Goal: Transaction & Acquisition: Purchase product/service

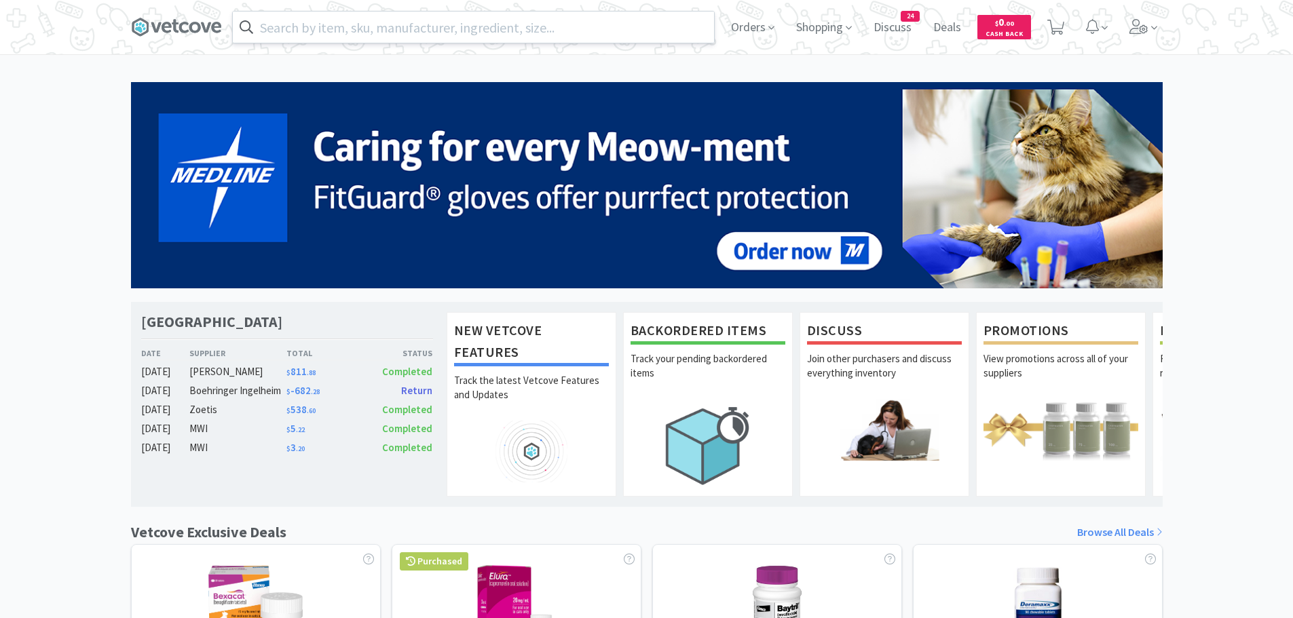
click at [503, 32] on input "text" at bounding box center [473, 27] width 481 height 31
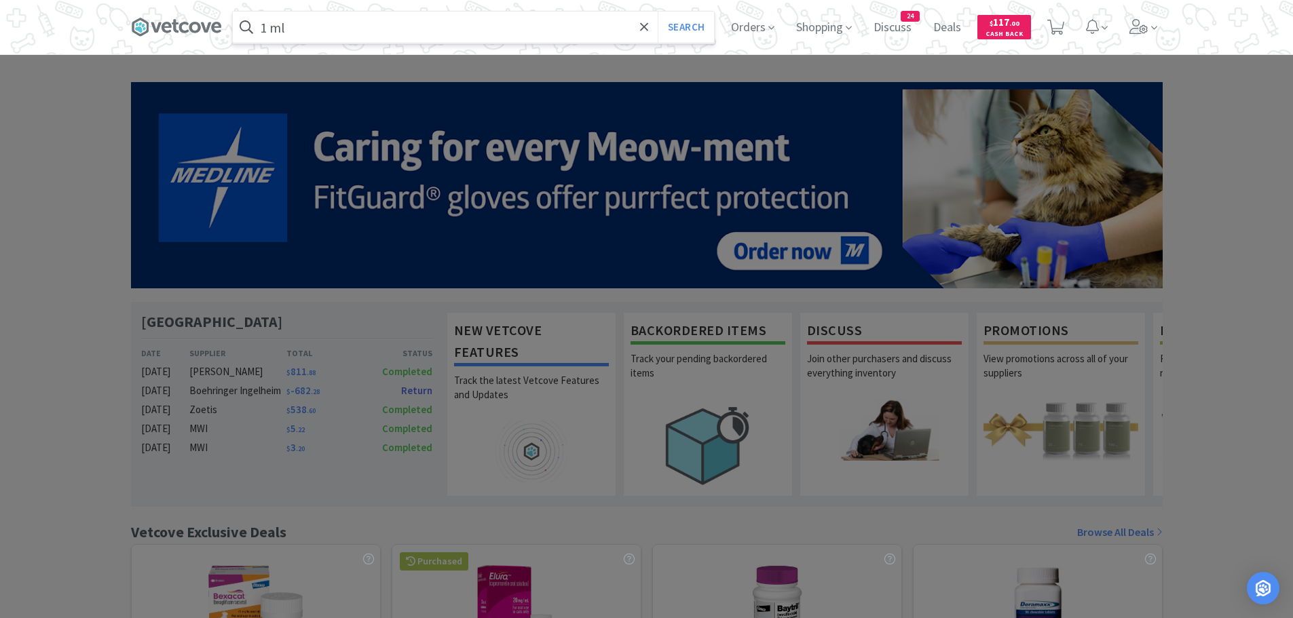
click at [657, 12] on button "Search" at bounding box center [685, 27] width 56 height 31
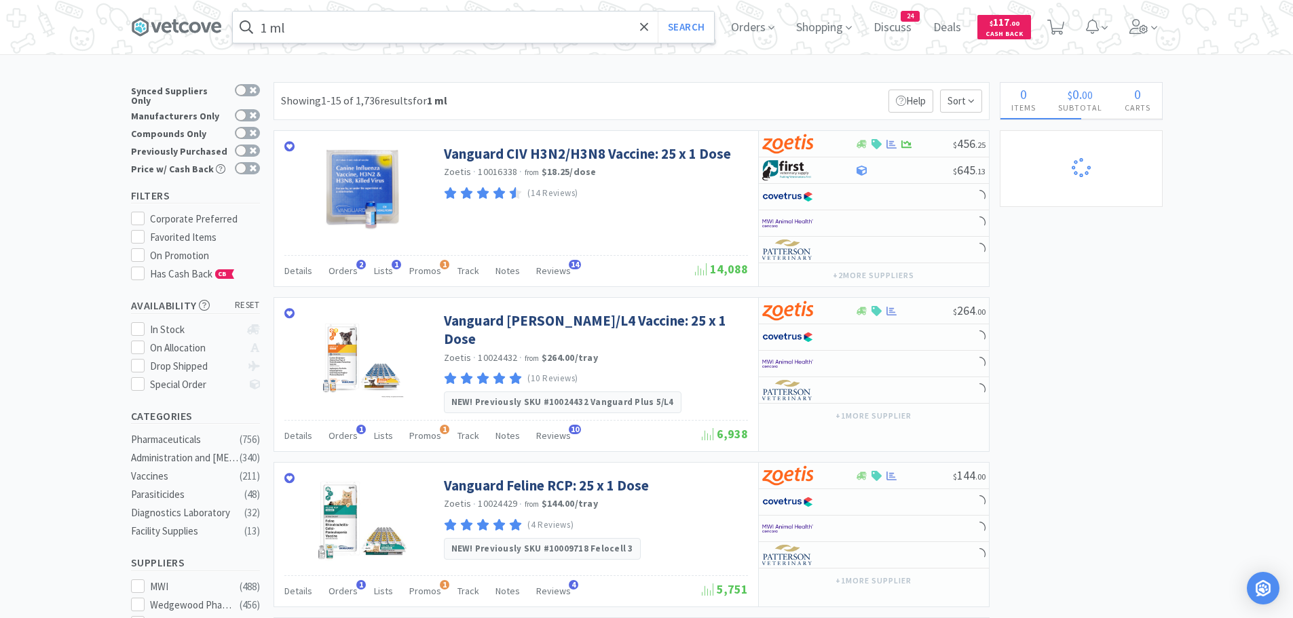
click at [310, 25] on input "1 ml" at bounding box center [473, 27] width 481 height 31
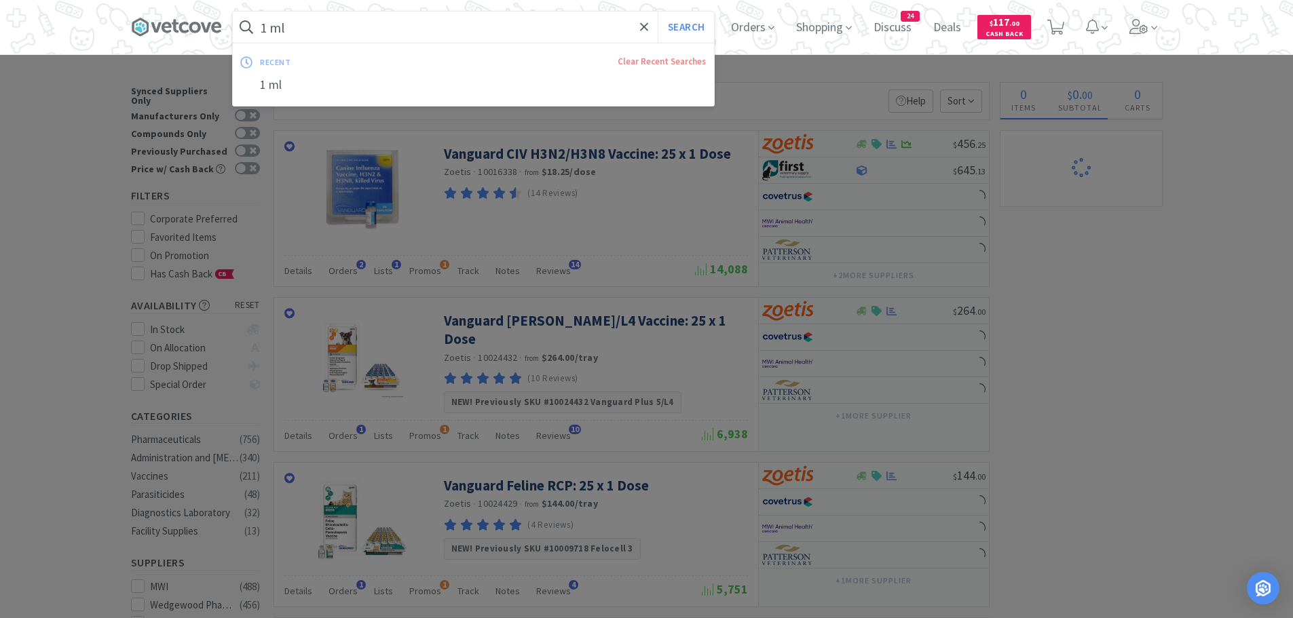
click at [364, 22] on input "1 ml" at bounding box center [473, 27] width 481 height 31
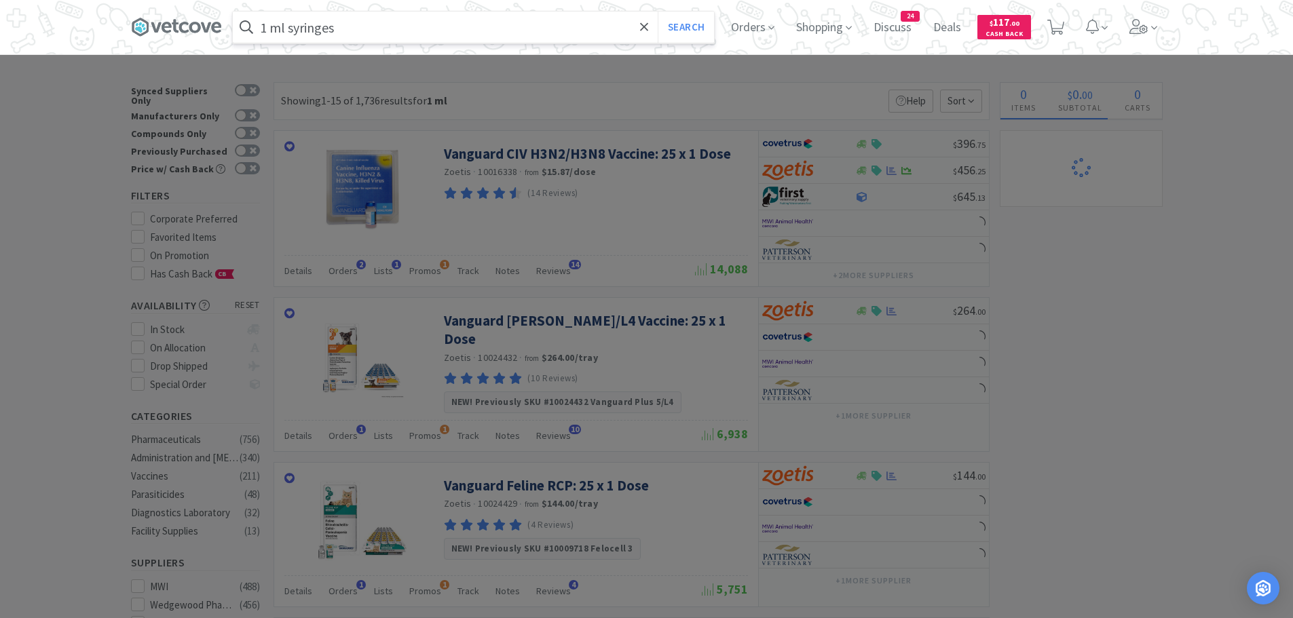
type input "1 ml syringes"
click at [657, 12] on button "Search" at bounding box center [685, 27] width 56 height 31
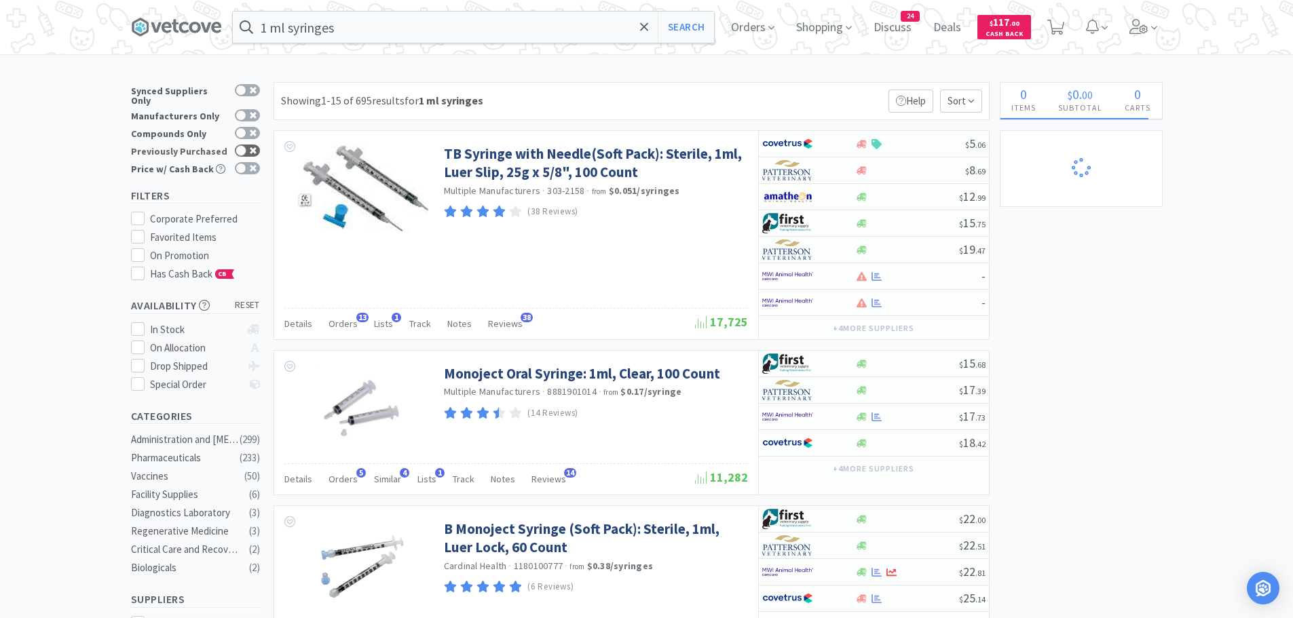
click at [247, 145] on div at bounding box center [247, 151] width 25 height 12
checkbox input "true"
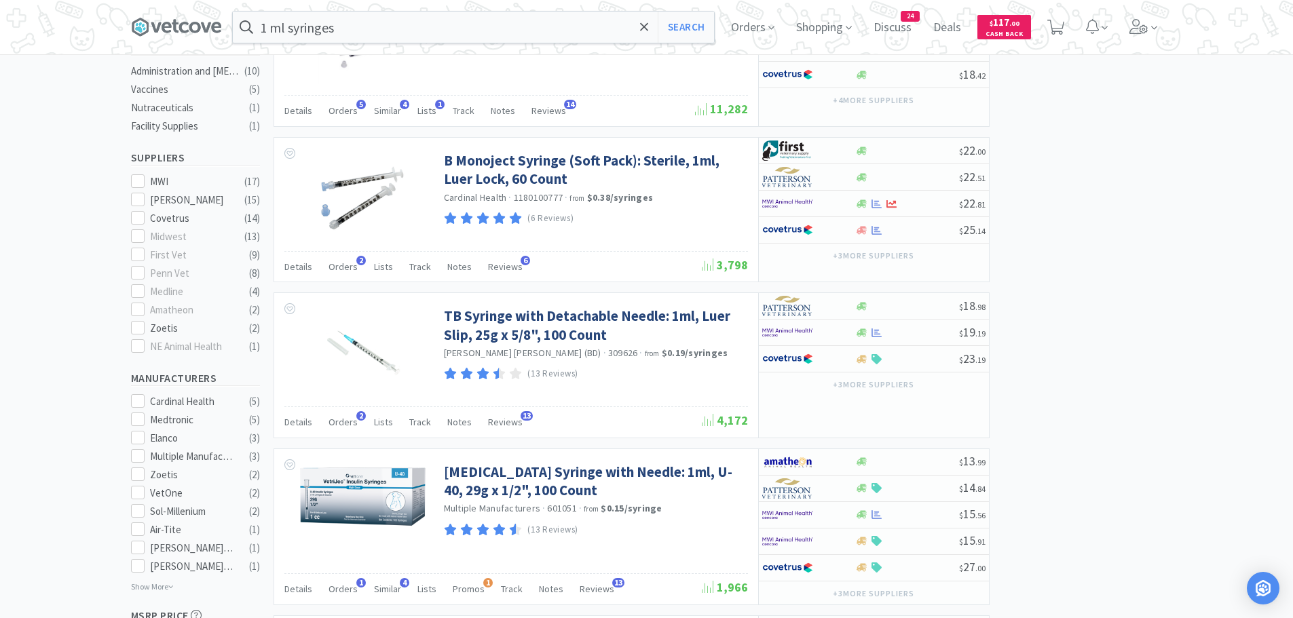
scroll to position [475, 0]
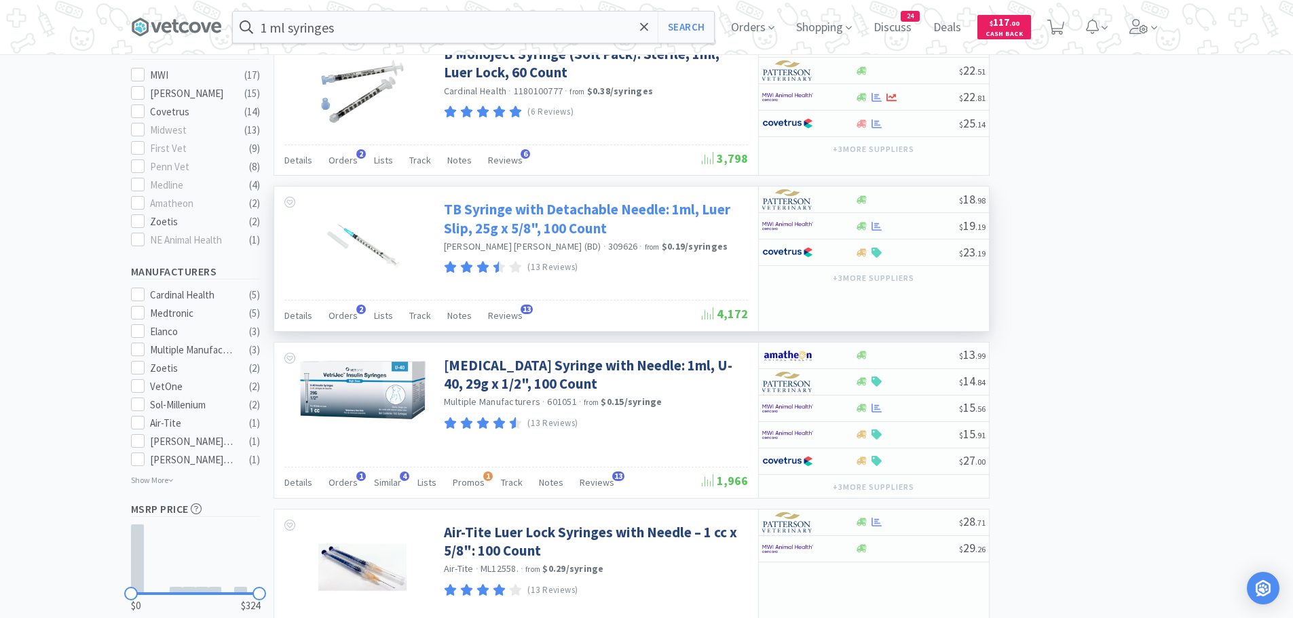
click at [497, 219] on link "TB Syringe with Detachable Needle: 1ml, Luer Slip, 25g x 5/8", 100 Count" at bounding box center [594, 218] width 301 height 37
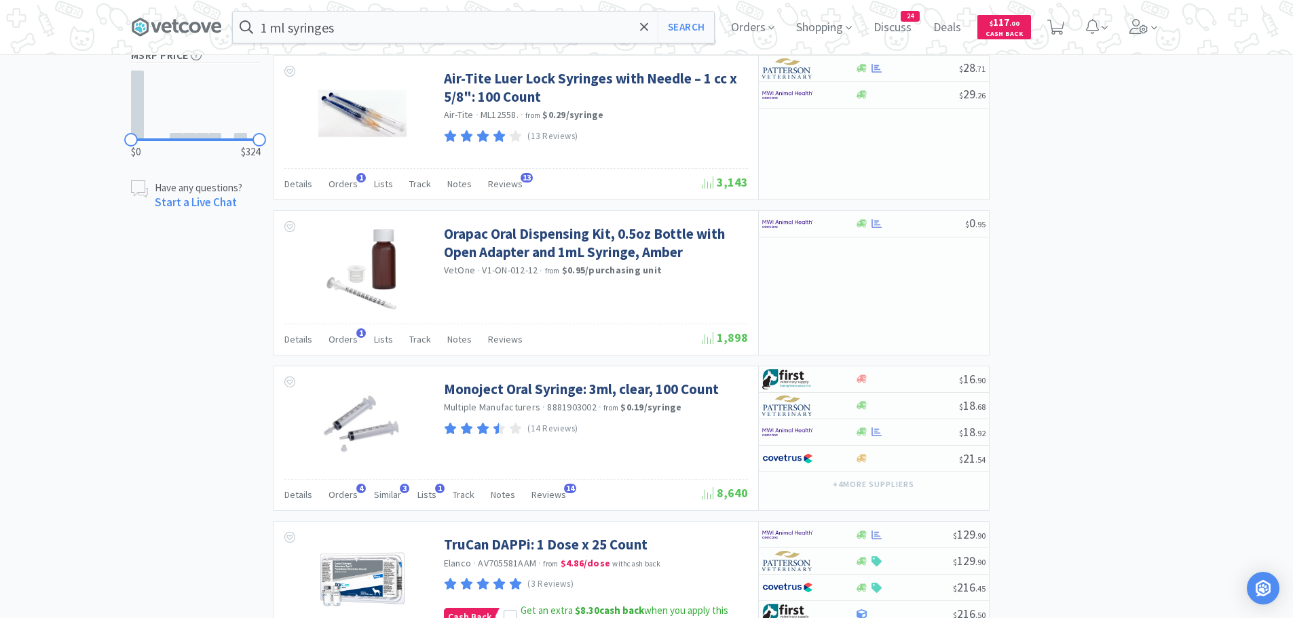
scroll to position [1018, 0]
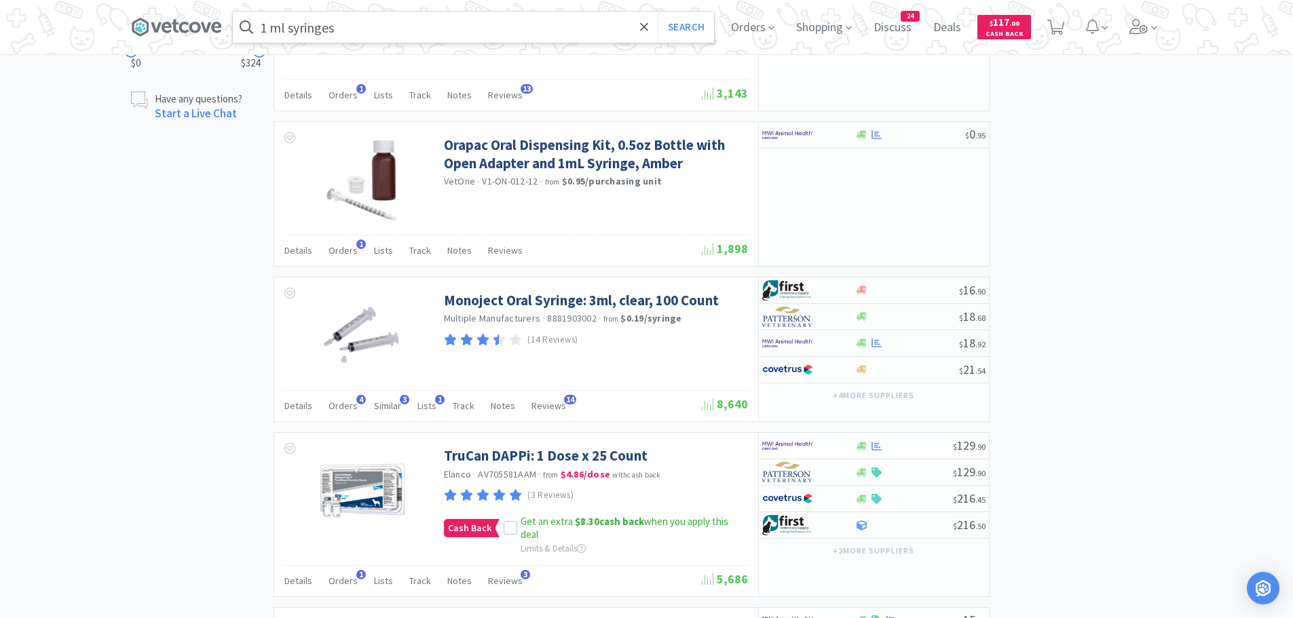
click at [348, 32] on input "1 ml syringes" at bounding box center [473, 27] width 481 height 31
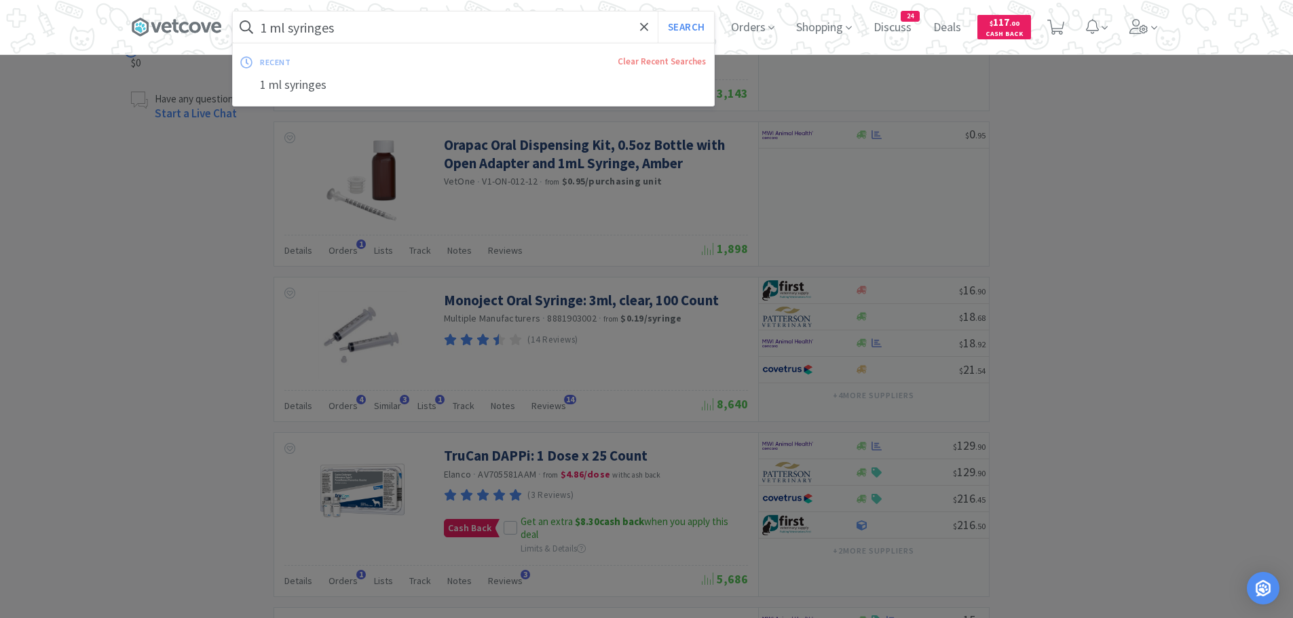
click at [350, 32] on input "1 ml syringes" at bounding box center [473, 27] width 481 height 31
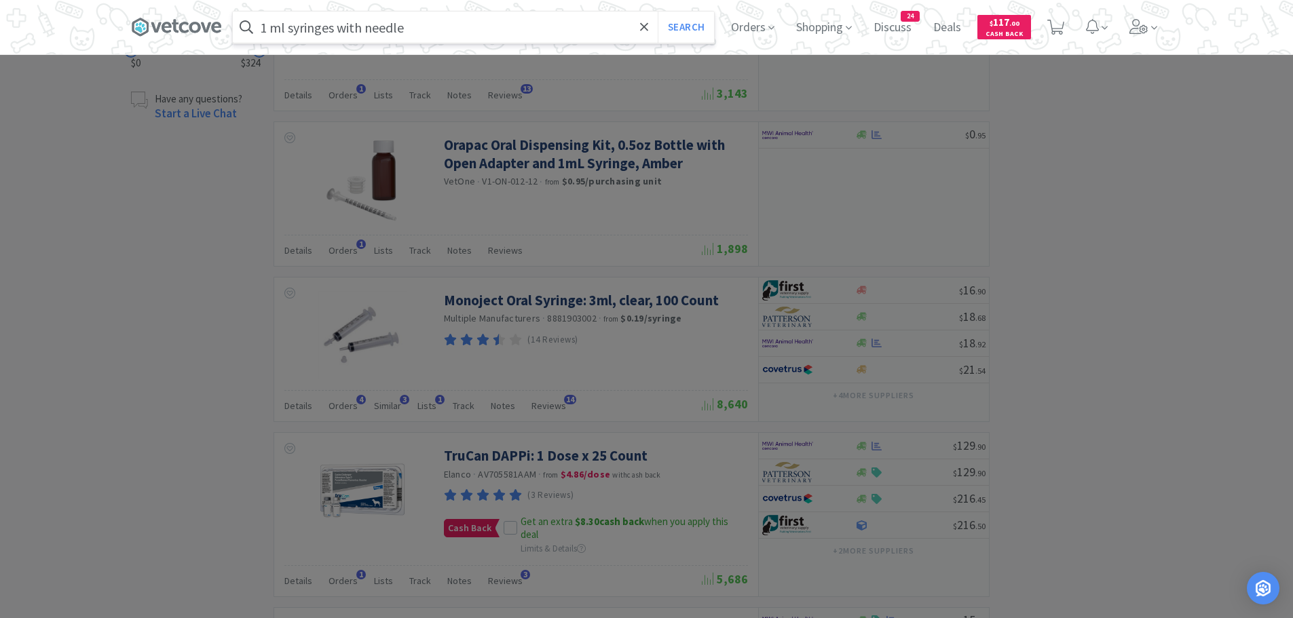
type input "1 ml syringes with needle"
click at [657, 12] on button "Search" at bounding box center [685, 27] width 56 height 31
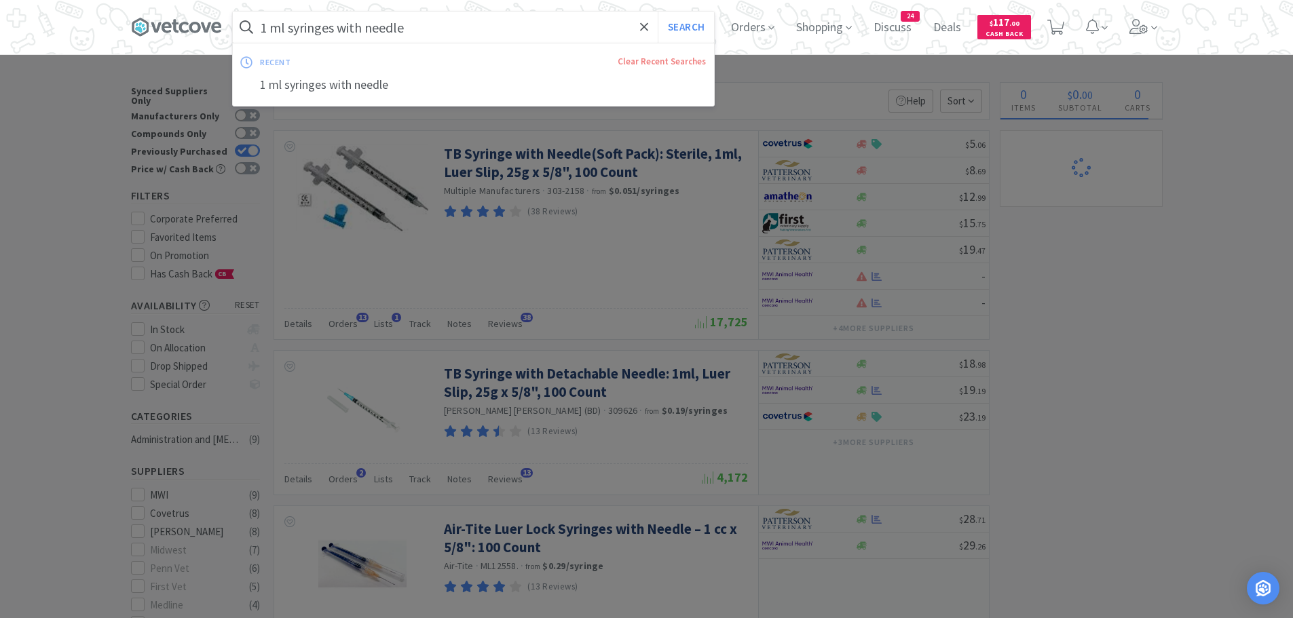
click at [485, 18] on input "1 ml syringes with needle" at bounding box center [473, 27] width 481 height 31
click at [732, 79] on div at bounding box center [646, 309] width 1293 height 618
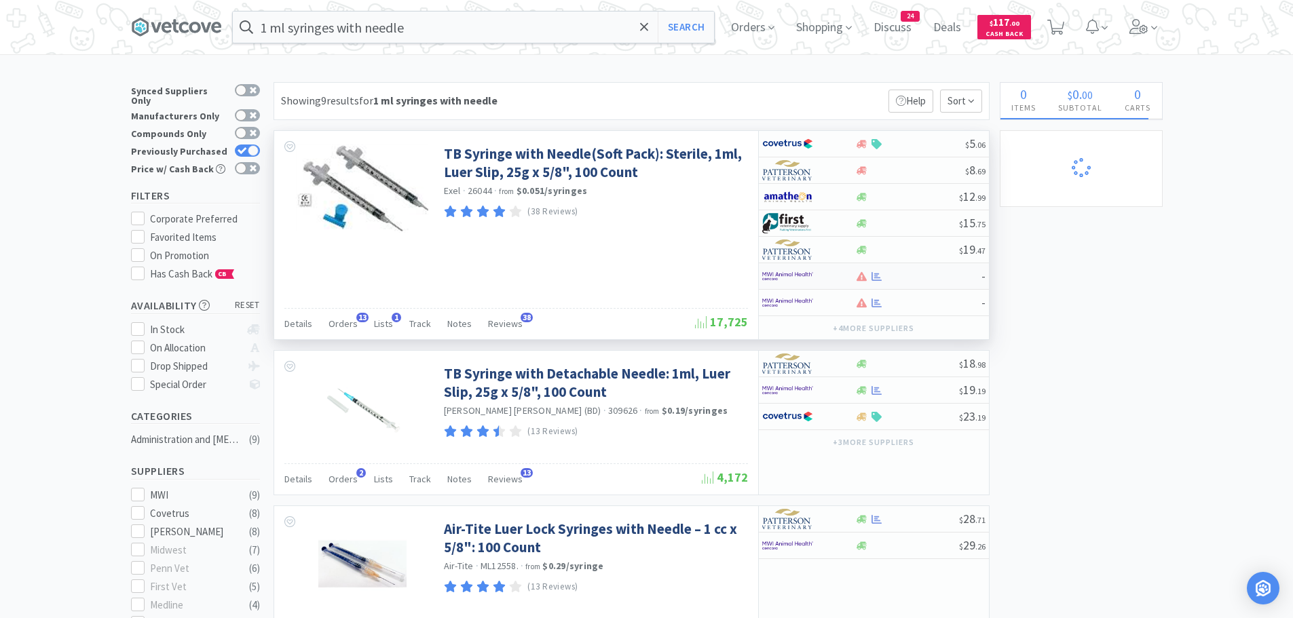
click at [796, 276] on img at bounding box center [787, 276] width 51 height 20
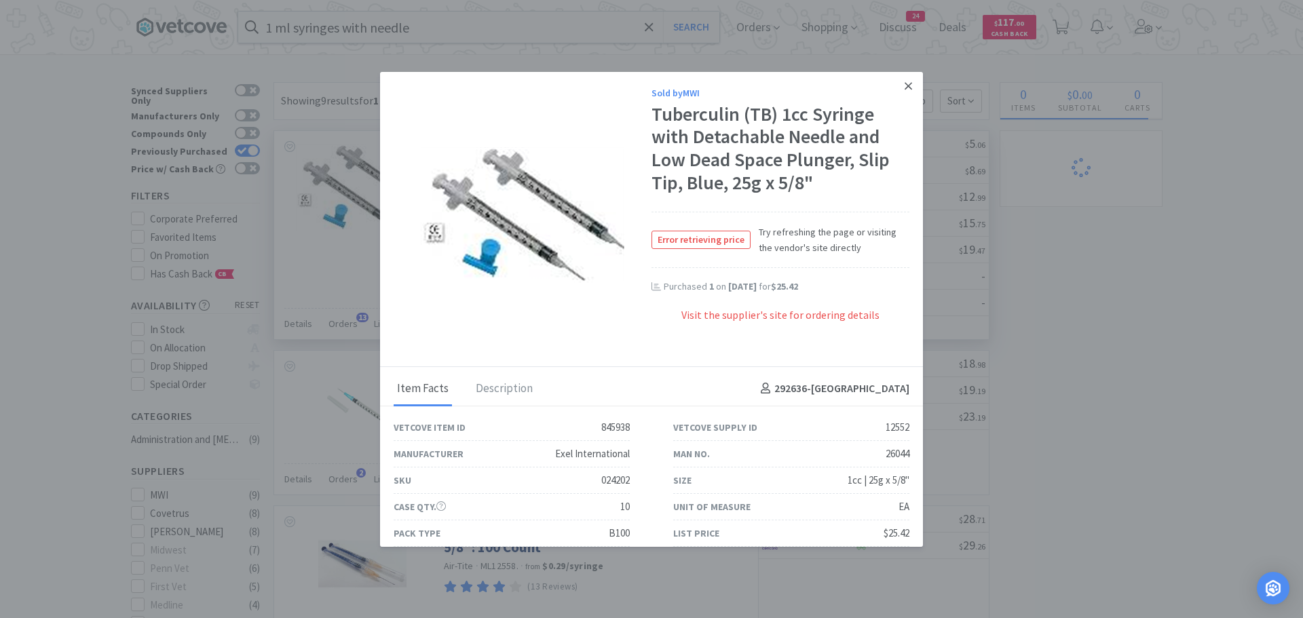
click at [902, 85] on link at bounding box center [908, 86] width 24 height 29
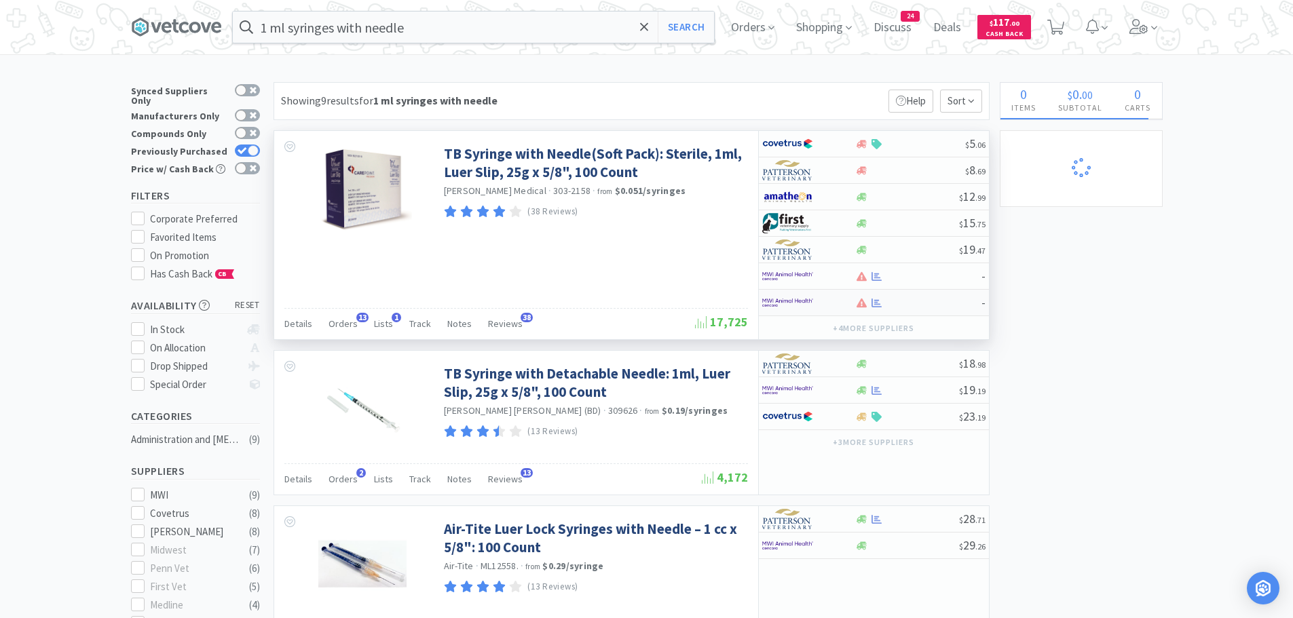
click at [826, 299] on div at bounding box center [799, 302] width 75 height 23
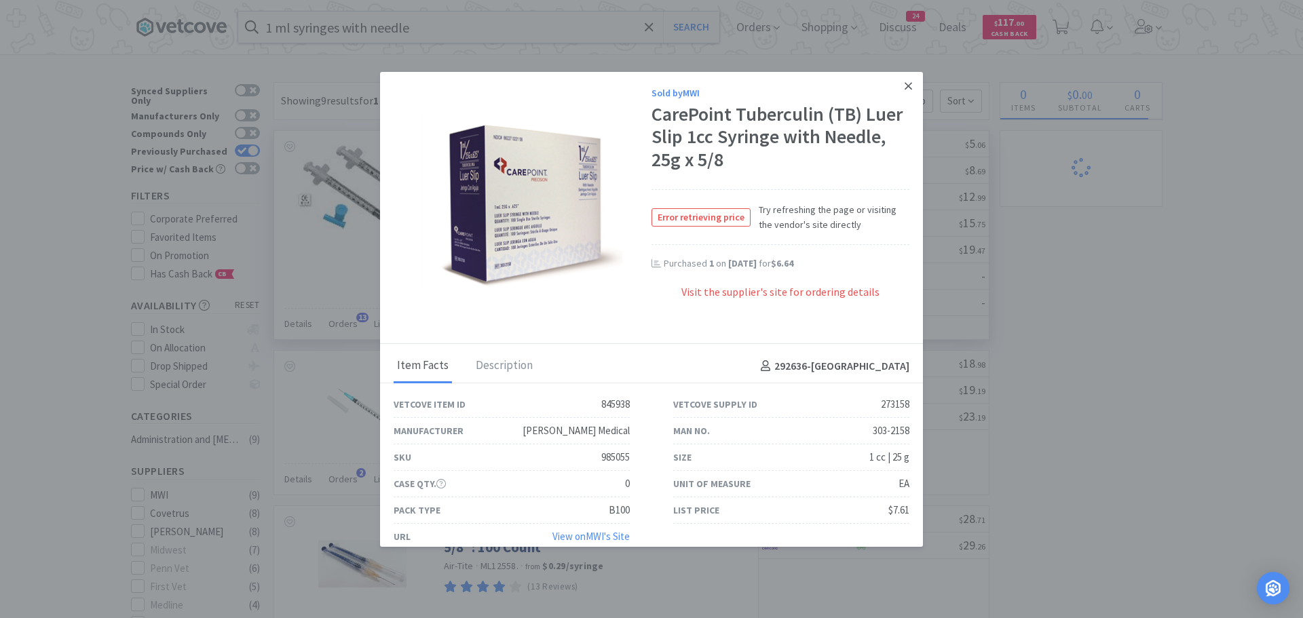
click at [903, 83] on link at bounding box center [908, 86] width 24 height 29
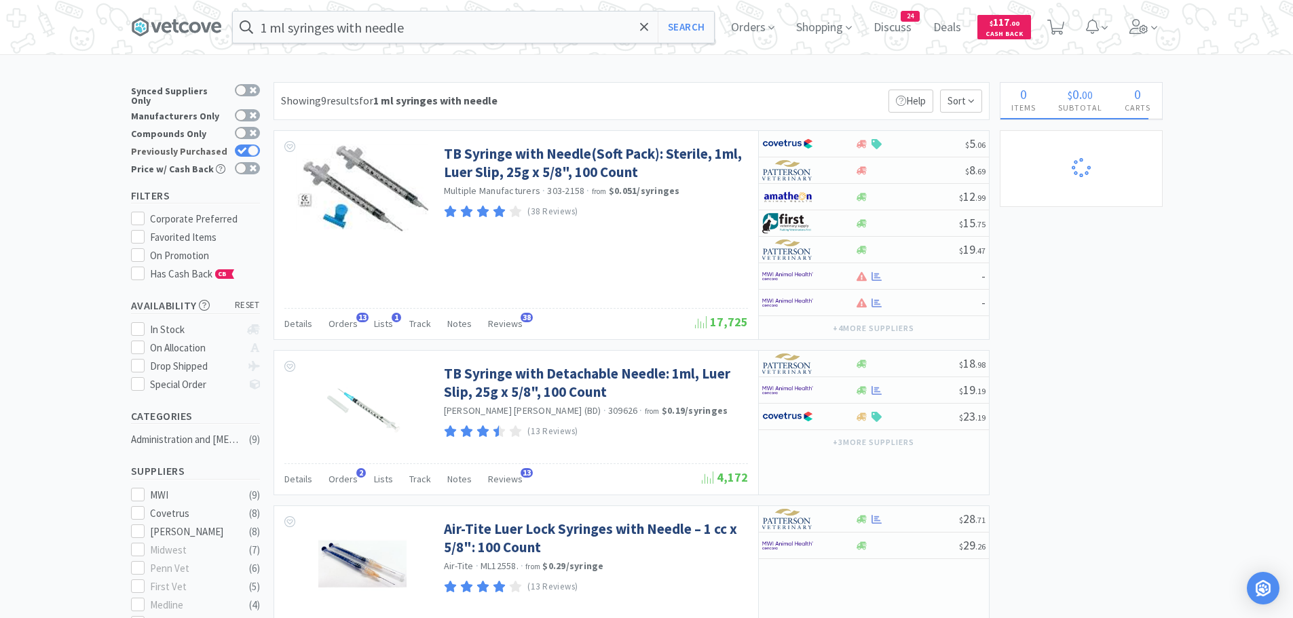
click at [247, 145] on div at bounding box center [247, 151] width 25 height 12
checkbox input "false"
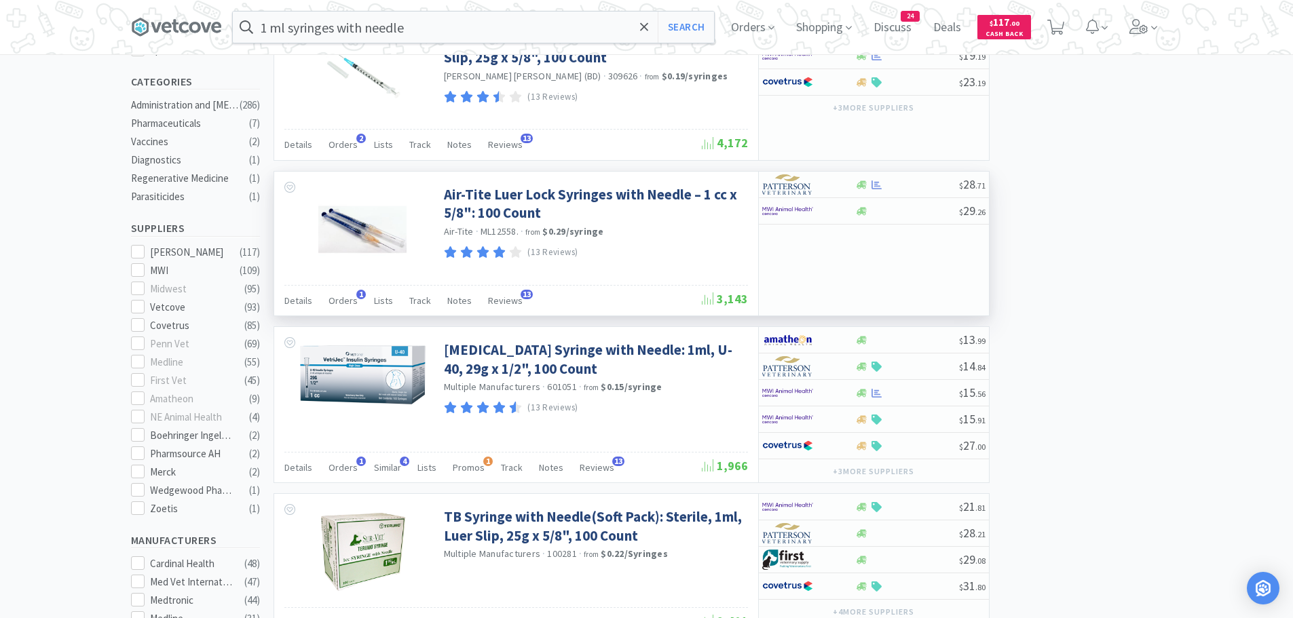
scroll to position [407, 0]
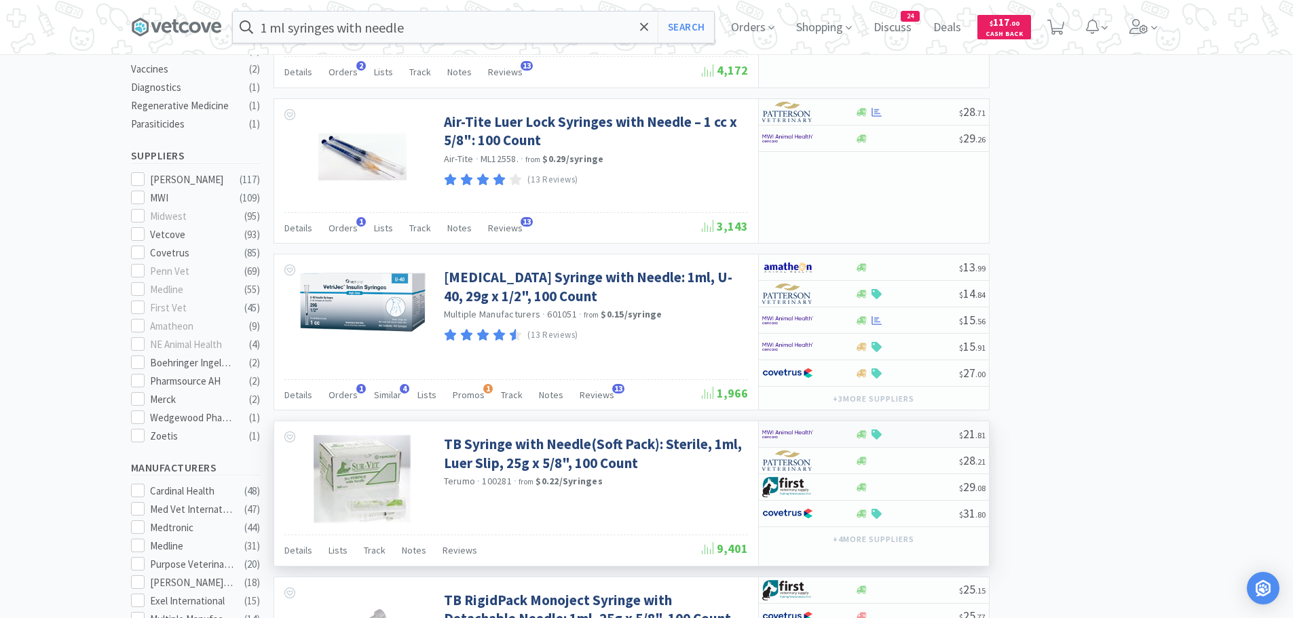
click at [782, 434] on img at bounding box center [787, 434] width 51 height 20
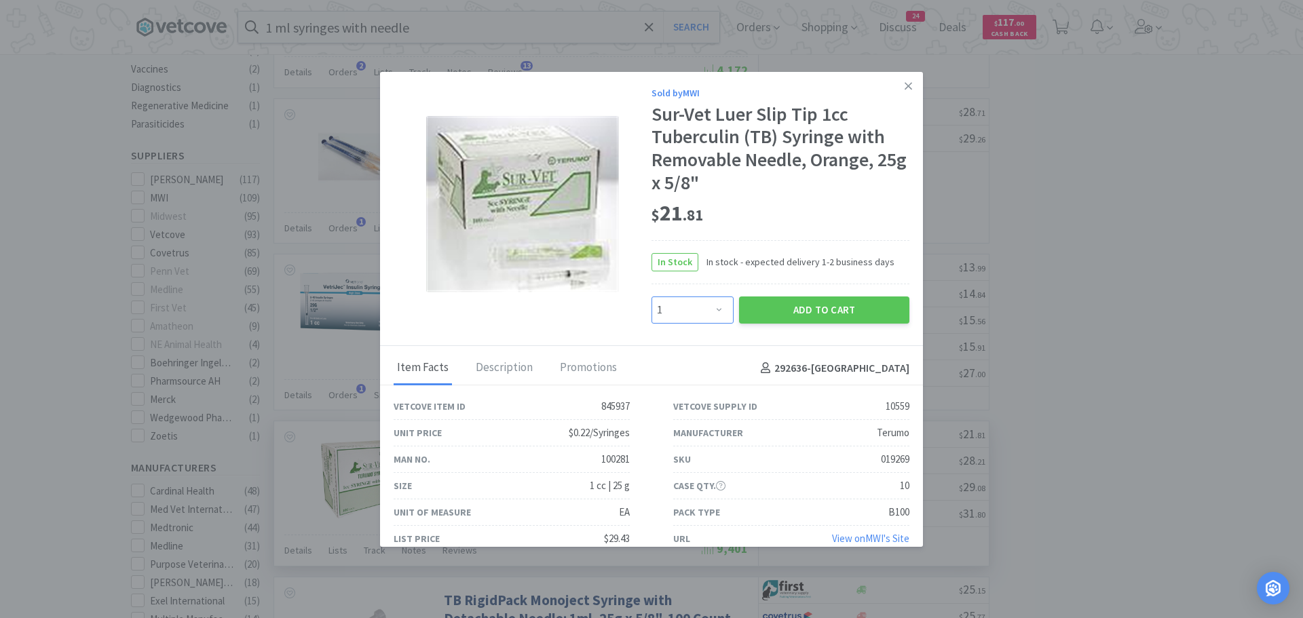
drag, startPoint x: 702, startPoint y: 307, endPoint x: 688, endPoint y: 305, distance: 14.4
click at [702, 307] on select "Enter Quantity 1 2 3 4 5 6 7 8 9 10 11 12 13 14 15 16 17 18 19 20 Enter Quantity" at bounding box center [692, 310] width 82 height 27
select select "2"
click at [651, 297] on select "Enter Quantity 1 2 3 4 5 6 7 8 9 10 11 12 13 14 15 16 17 18 19 20 Enter Quantity" at bounding box center [692, 310] width 82 height 27
click at [796, 307] on button "Add to Cart" at bounding box center [824, 310] width 170 height 27
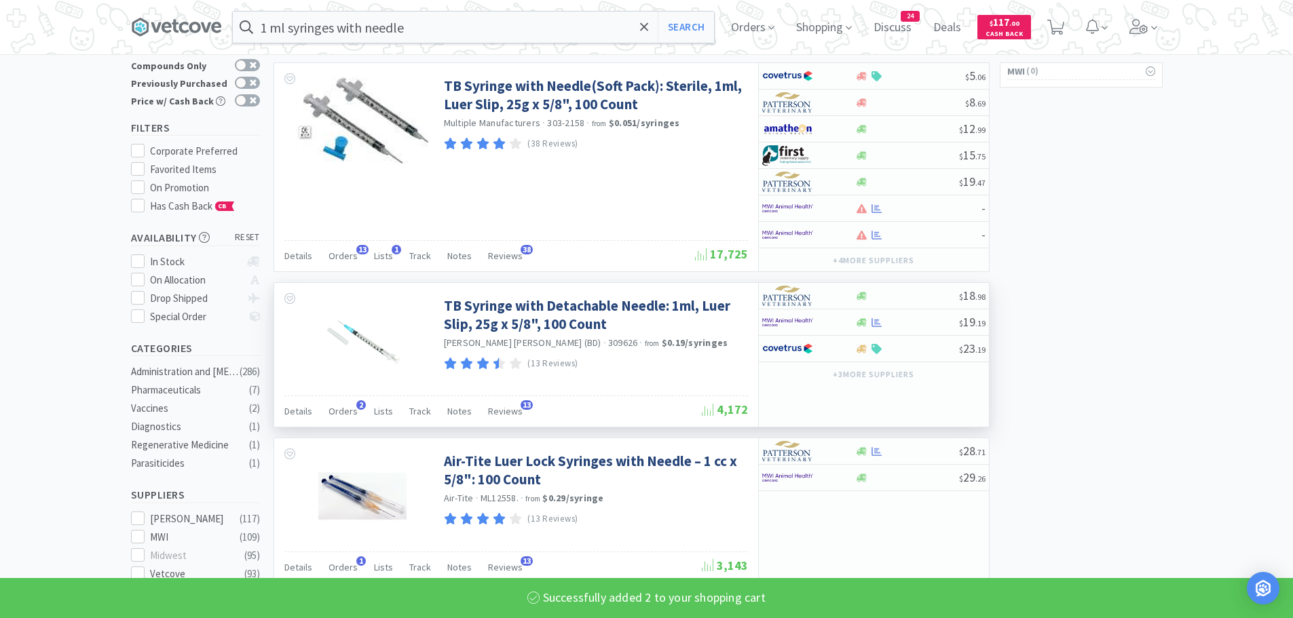
scroll to position [24, 0]
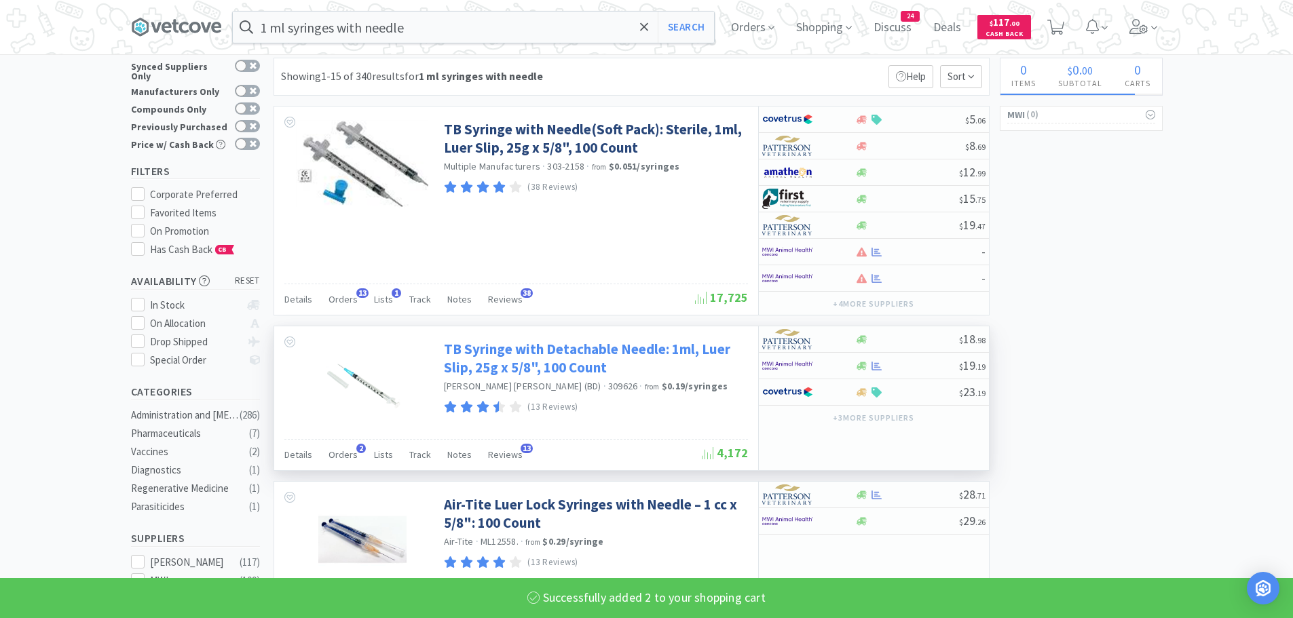
select select "2"
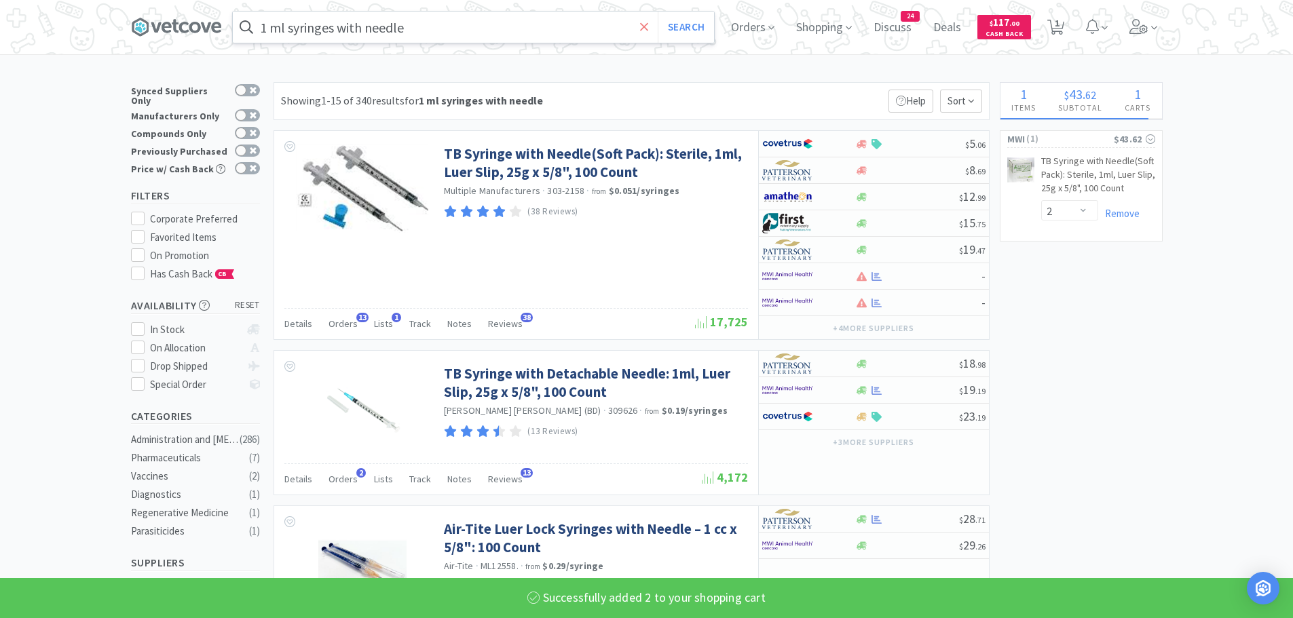
click at [649, 30] on icon at bounding box center [644, 27] width 9 height 14
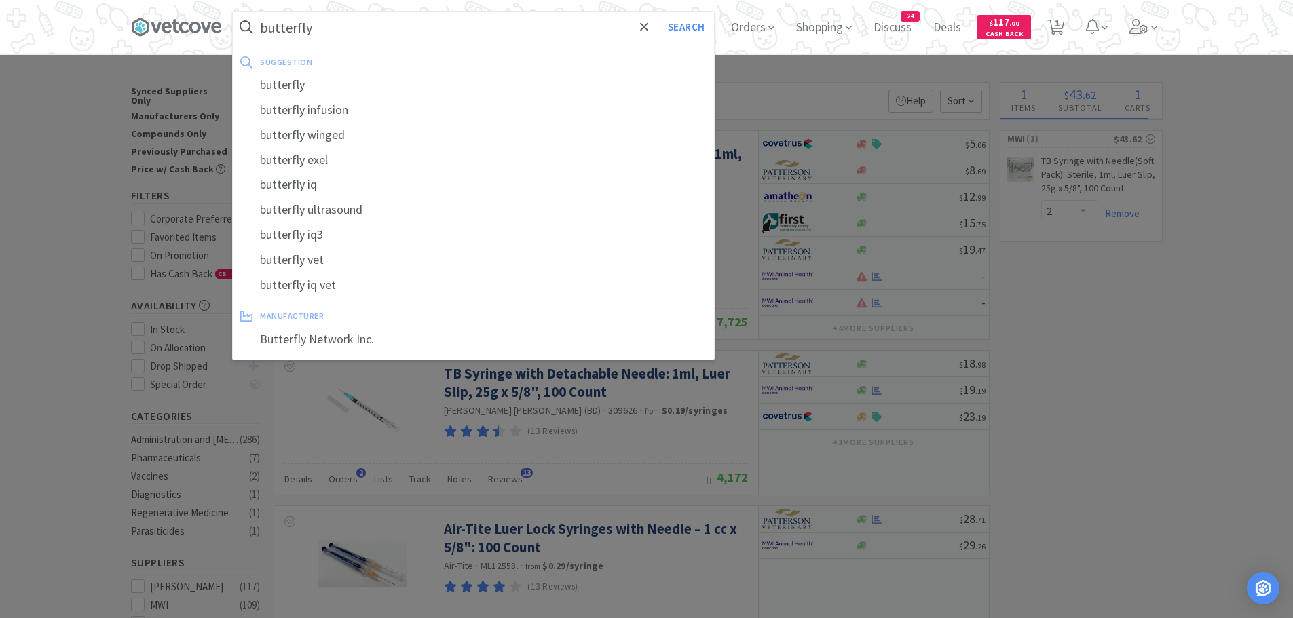
type input "butterfly"
click at [657, 12] on button "Search" at bounding box center [685, 27] width 56 height 31
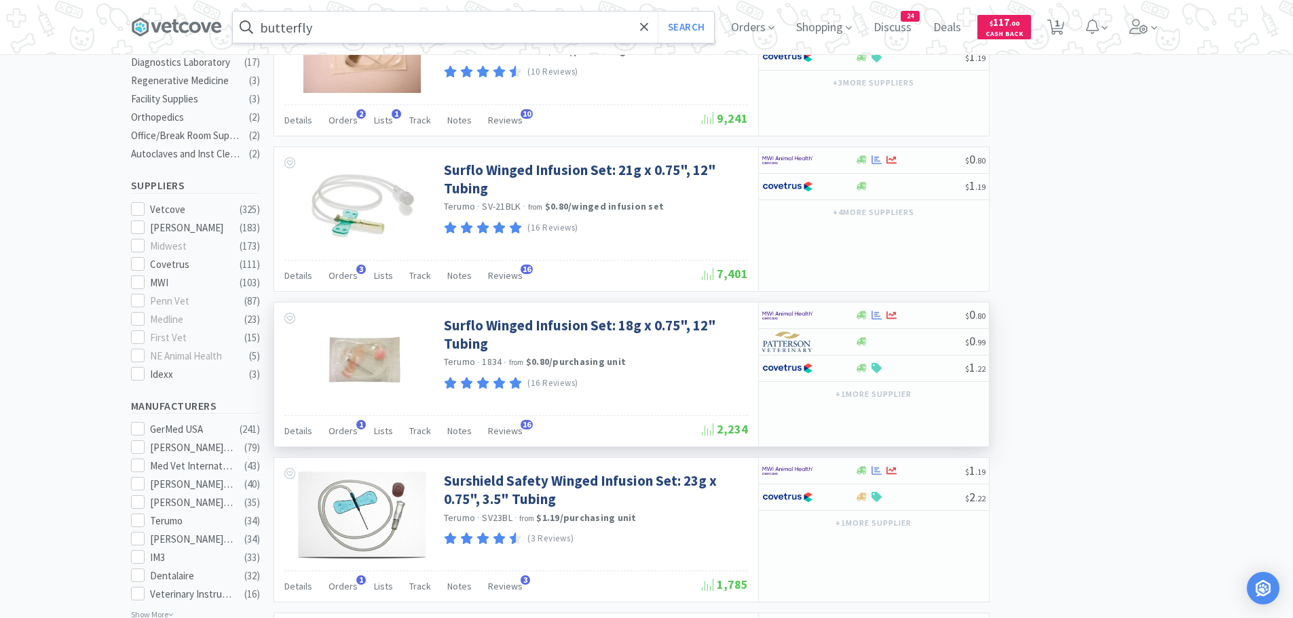
scroll to position [475, 0]
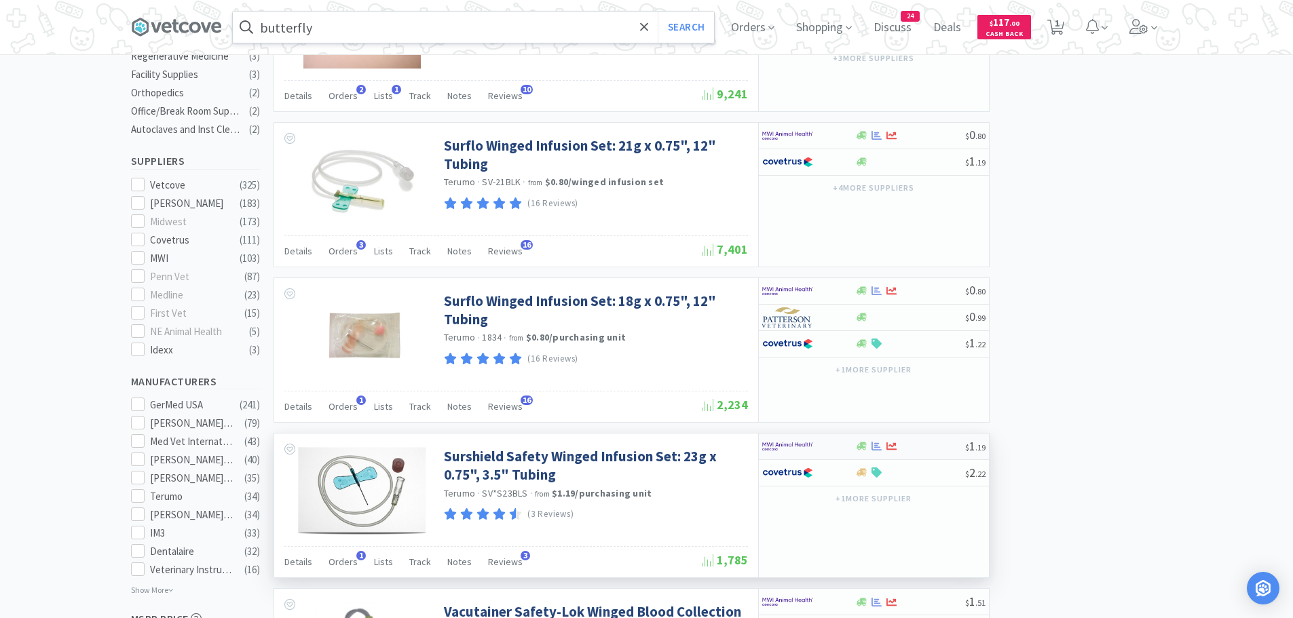
click at [802, 449] on img at bounding box center [787, 446] width 51 height 20
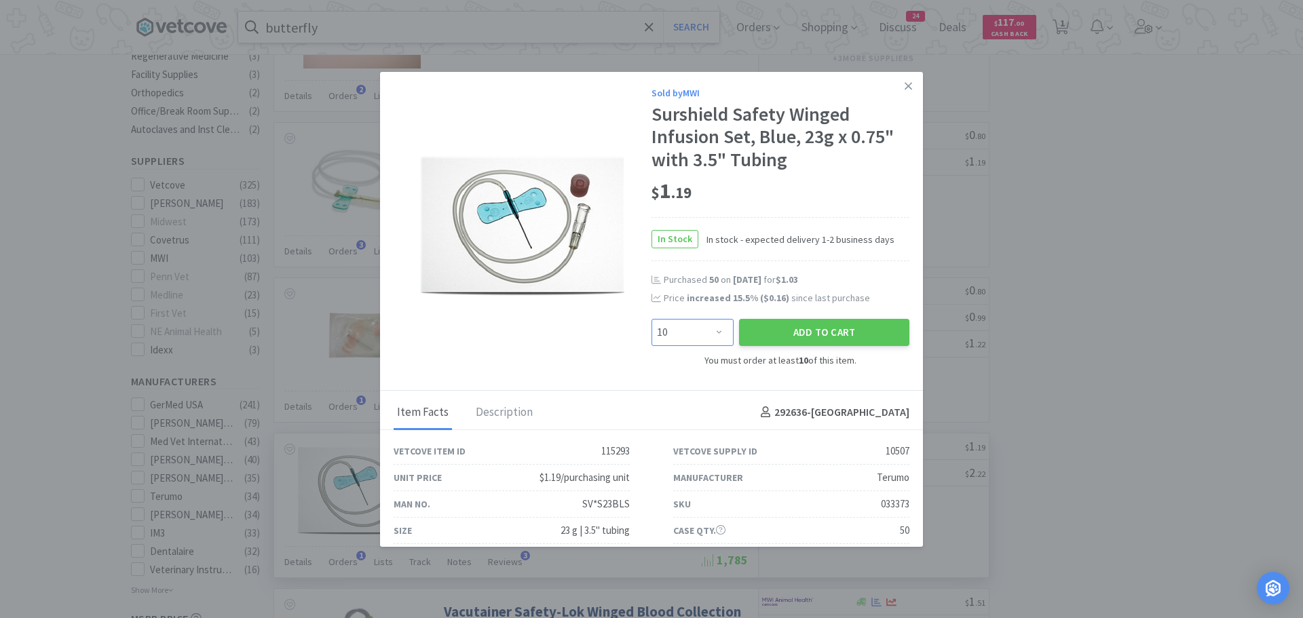
click at [715, 330] on select "Enter Quantity 10 20 30 40 50 60 70 80 90 100 110 120 130 140 150 160 170 180 1…" at bounding box center [692, 332] width 82 height 27
select select "30"
click at [651, 319] on select "Enter Quantity 10 20 30 40 50 60 70 80 90 100 110 120 130 140 150 160 170 180 1…" at bounding box center [692, 332] width 82 height 27
click at [780, 332] on button "Add to Cart" at bounding box center [824, 332] width 170 height 27
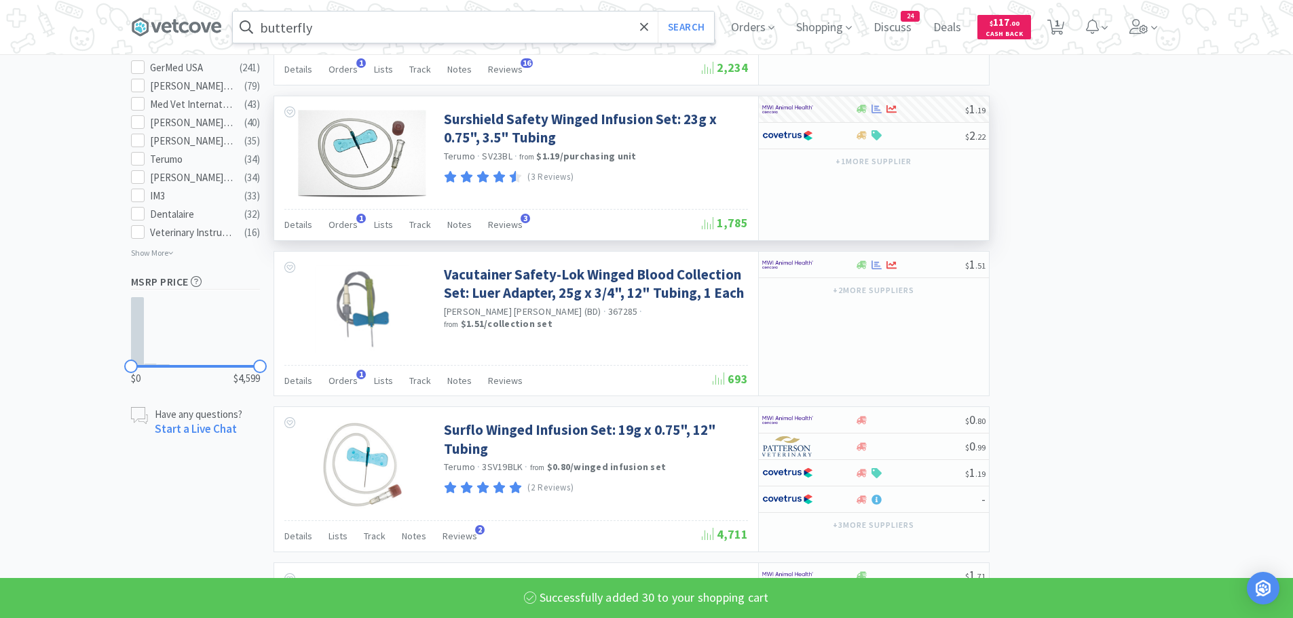
scroll to position [814, 0]
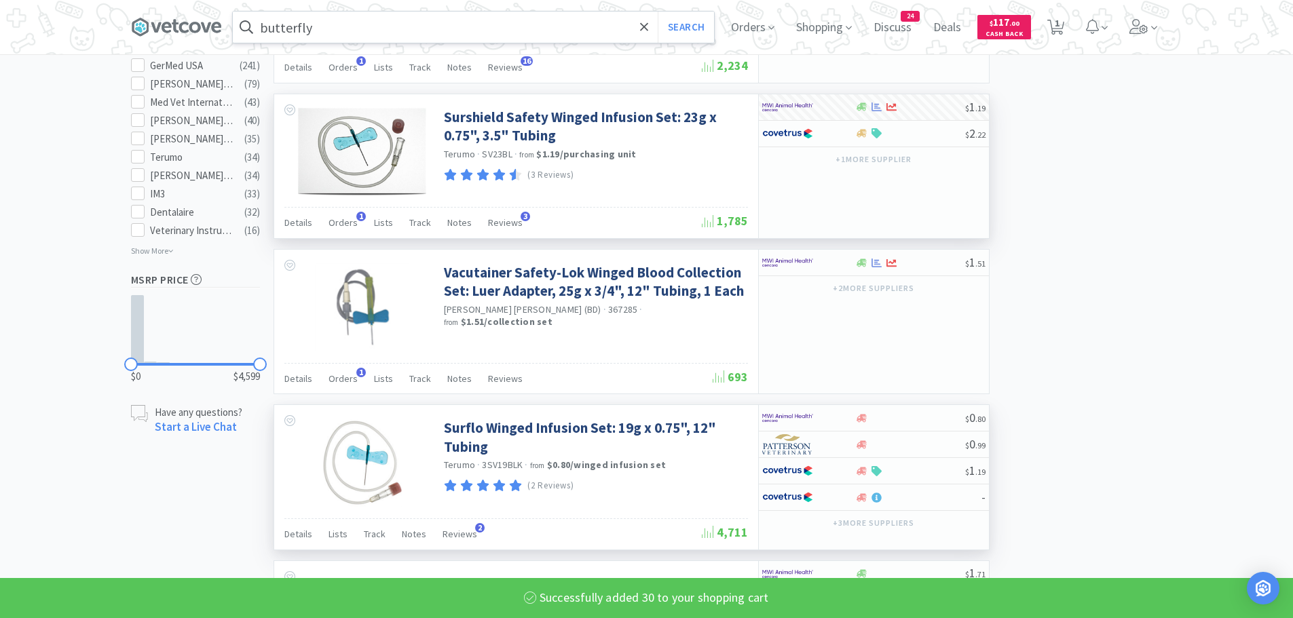
select select "30"
select select "2"
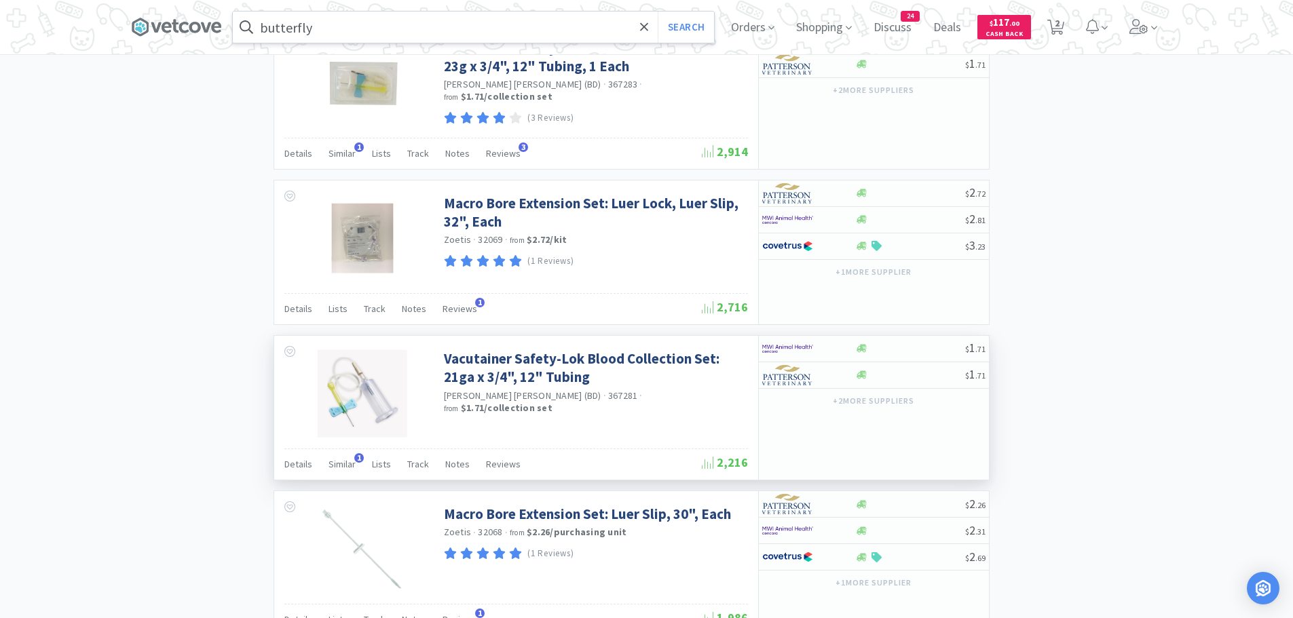
scroll to position [1357, 0]
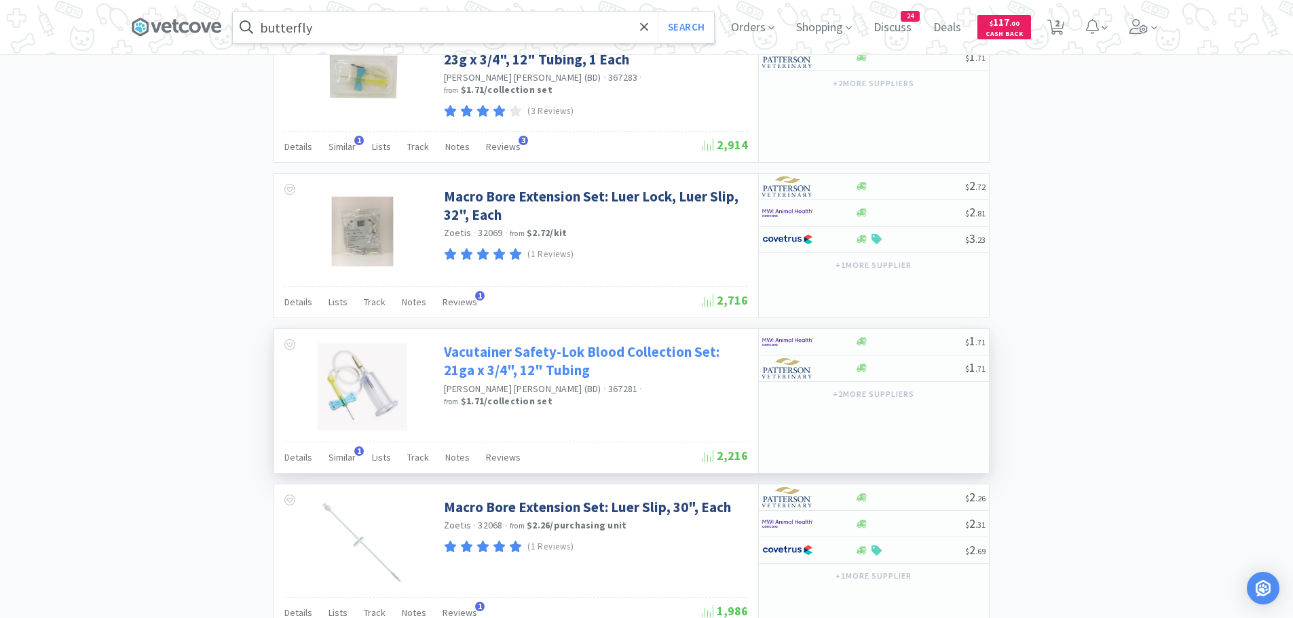
click at [524, 369] on link "Vacutainer Safety-Lok Blood Collection Set: 21ga x 3/4", 12" Tubing" at bounding box center [594, 361] width 301 height 37
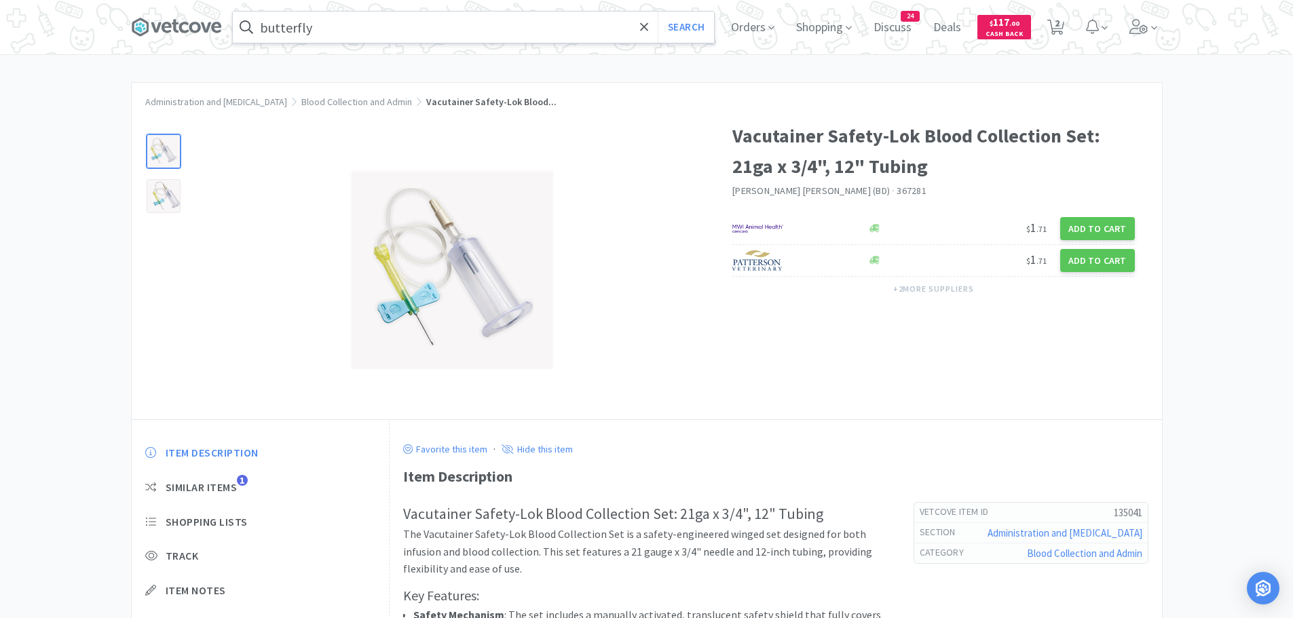
select select "30"
select select "2"
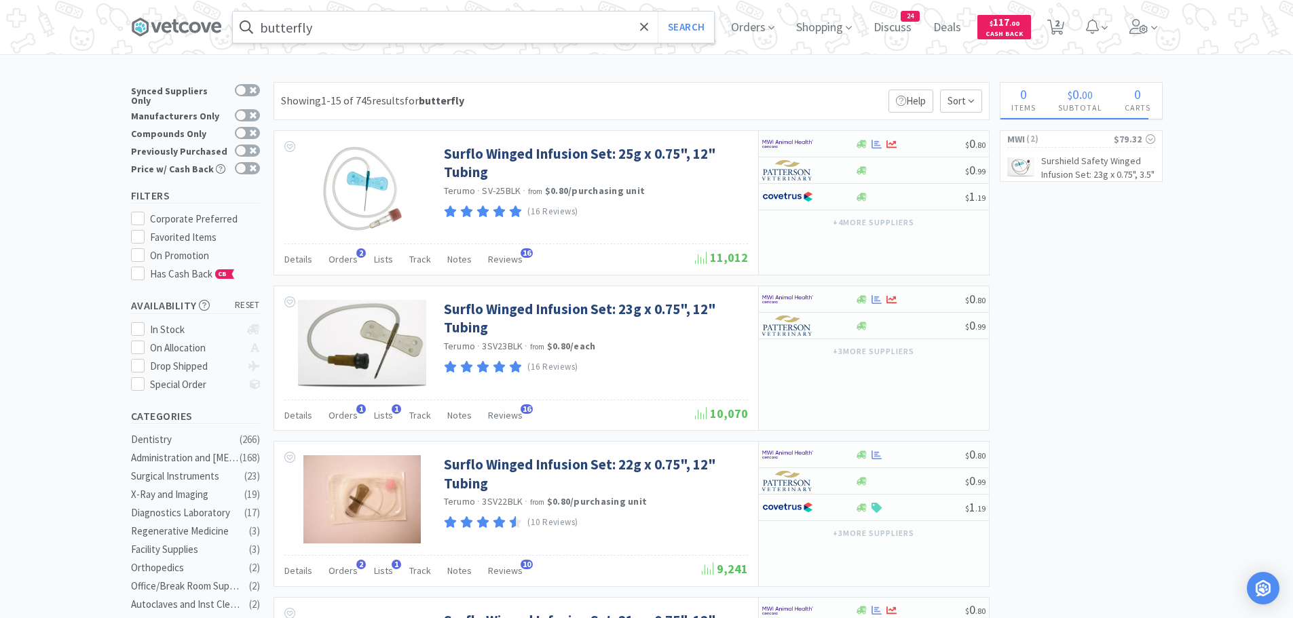
scroll to position [1357, 0]
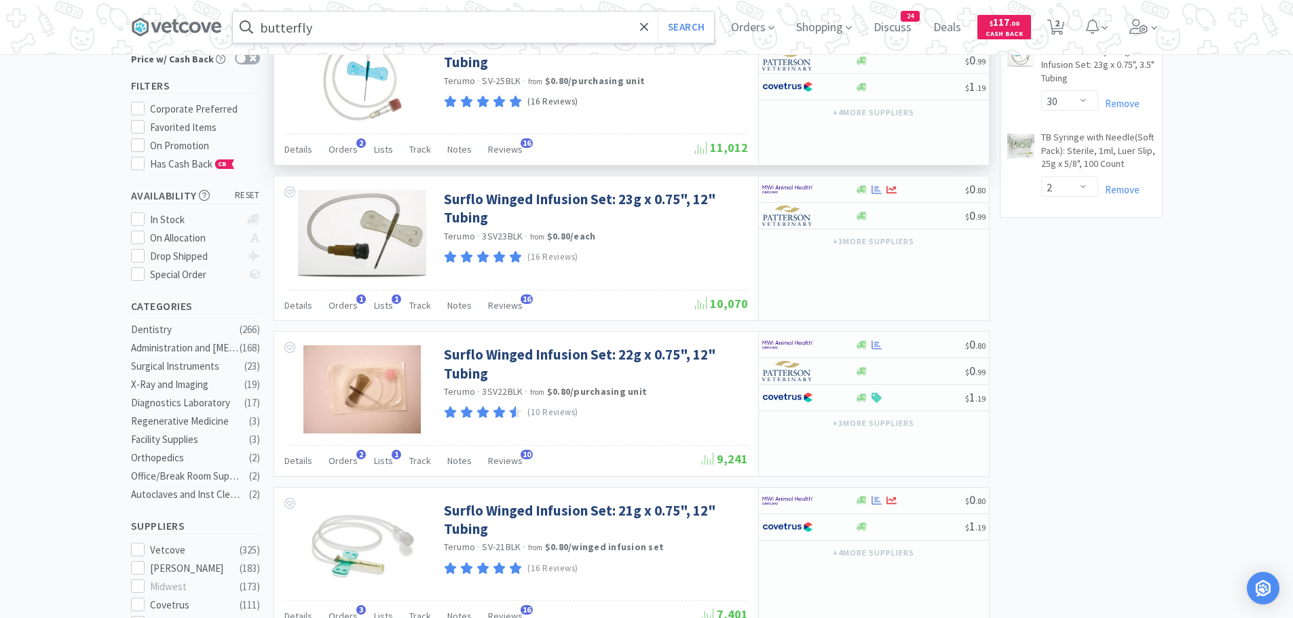
scroll to position [0, 0]
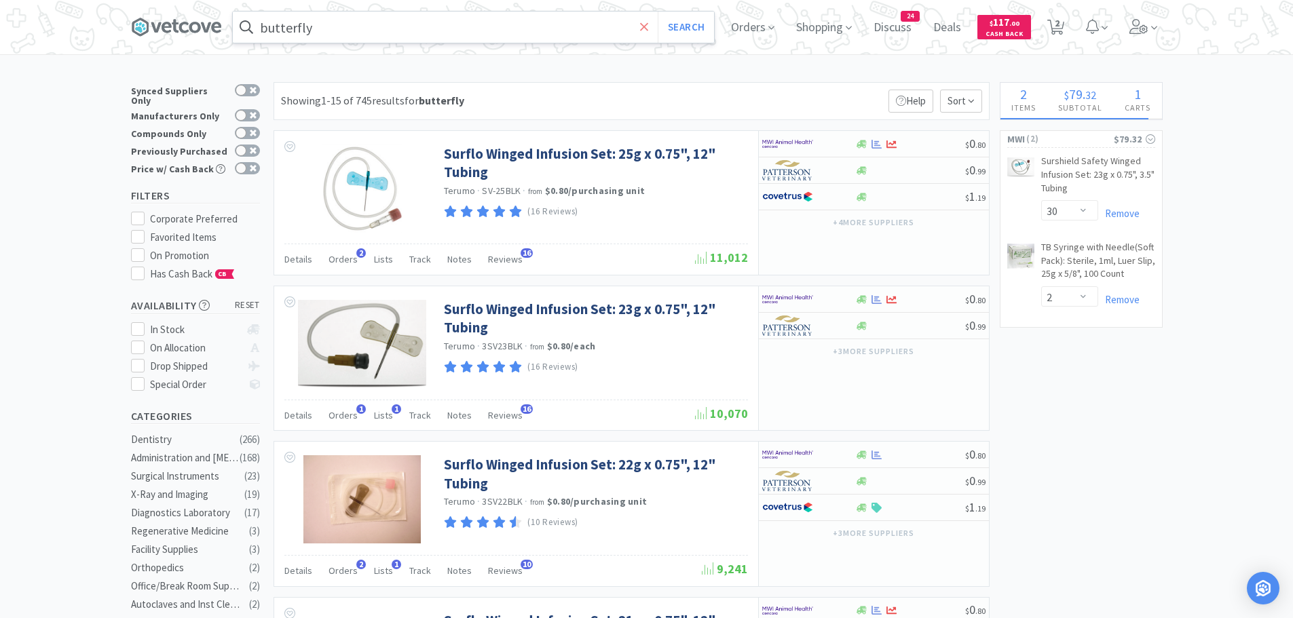
click at [649, 33] on icon at bounding box center [644, 27] width 9 height 14
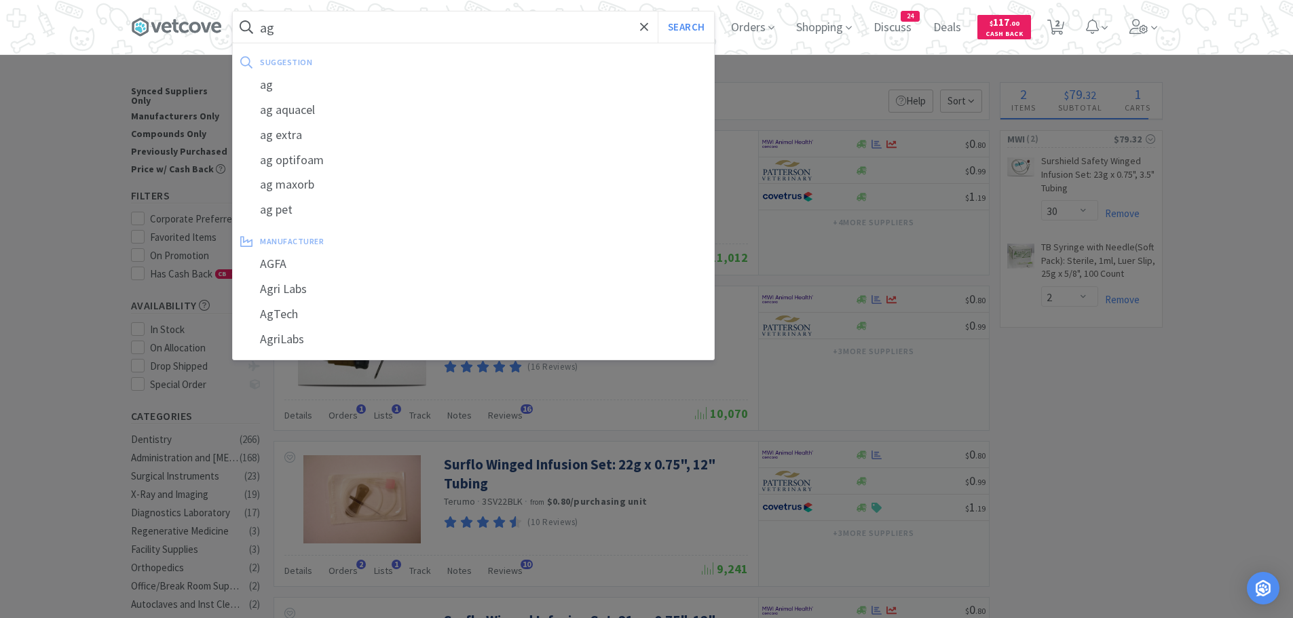
type input "a"
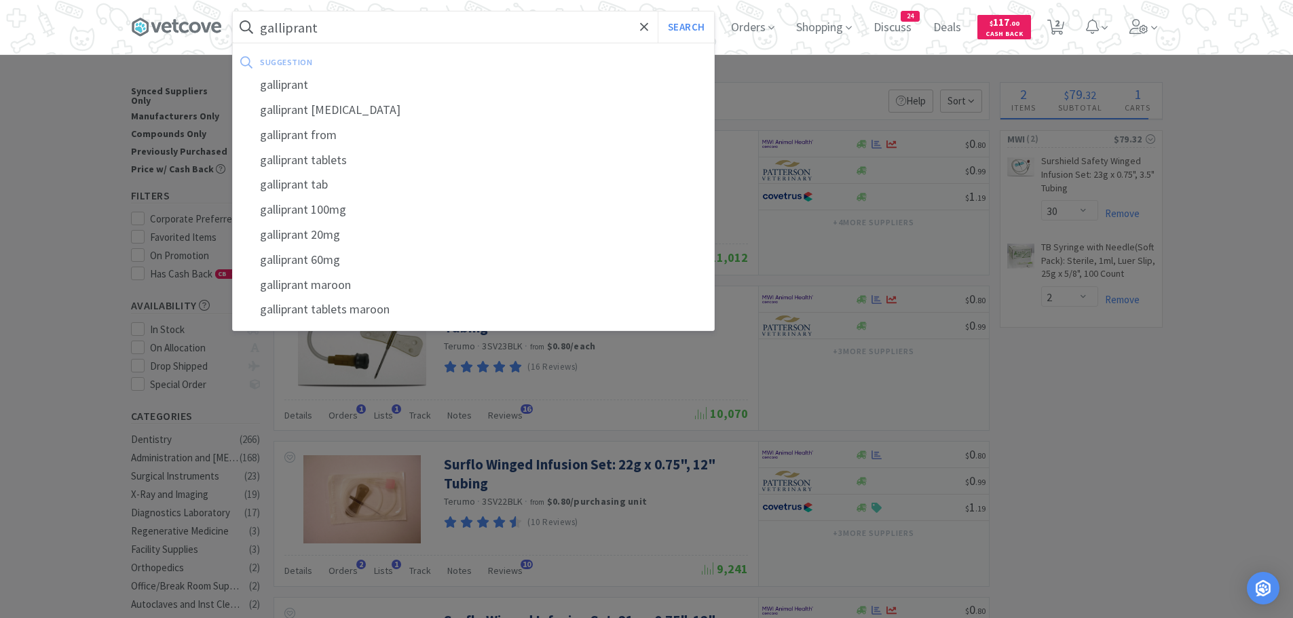
click at [657, 12] on button "Search" at bounding box center [685, 27] width 56 height 31
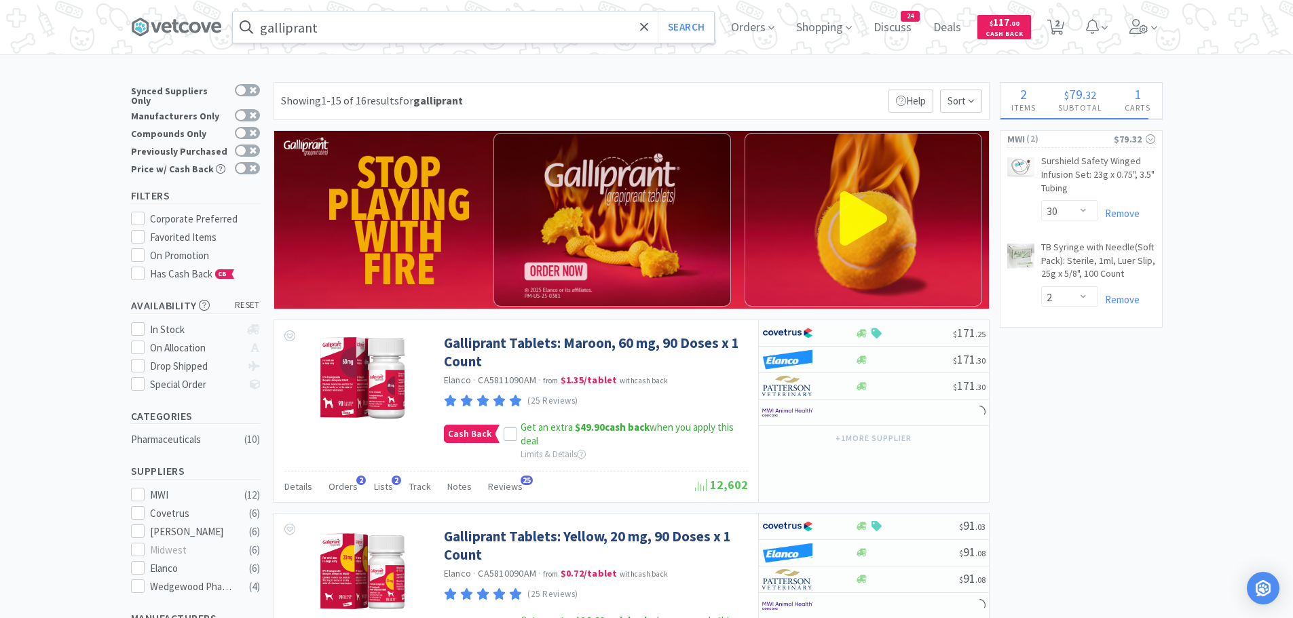
click at [399, 20] on input "galliprant" at bounding box center [473, 27] width 481 height 31
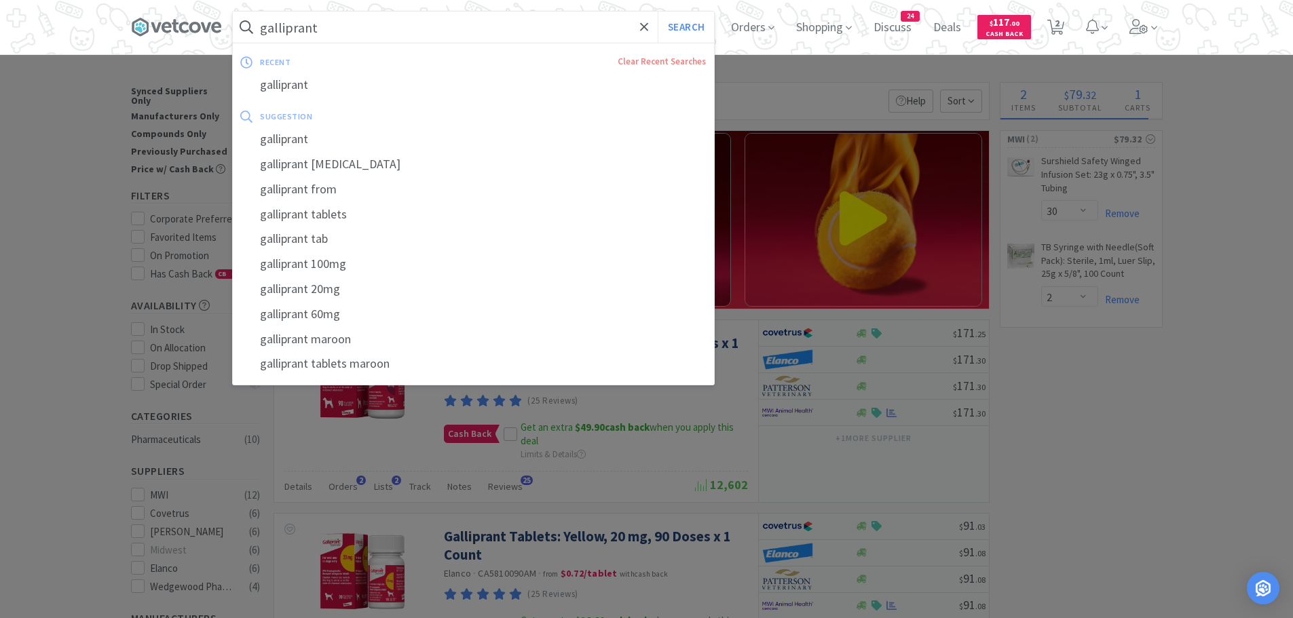
click at [521, 25] on input "galliprant" at bounding box center [473, 27] width 481 height 31
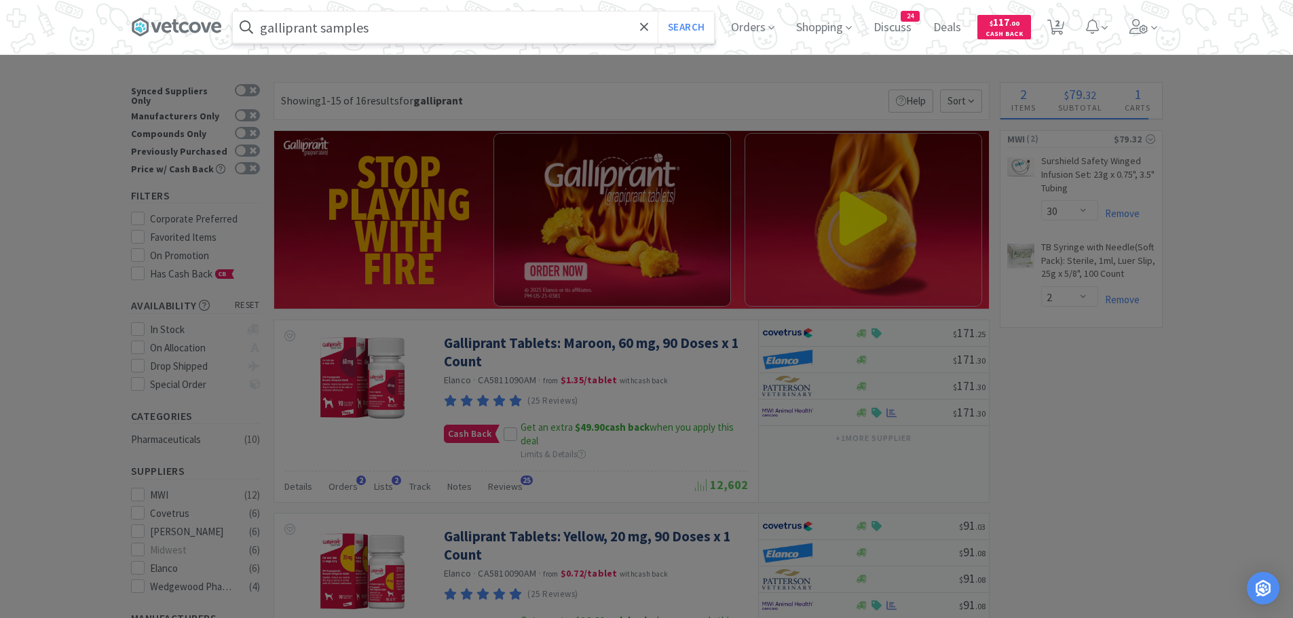
type input "galliprant samples"
click at [657, 12] on button "Search" at bounding box center [685, 27] width 56 height 31
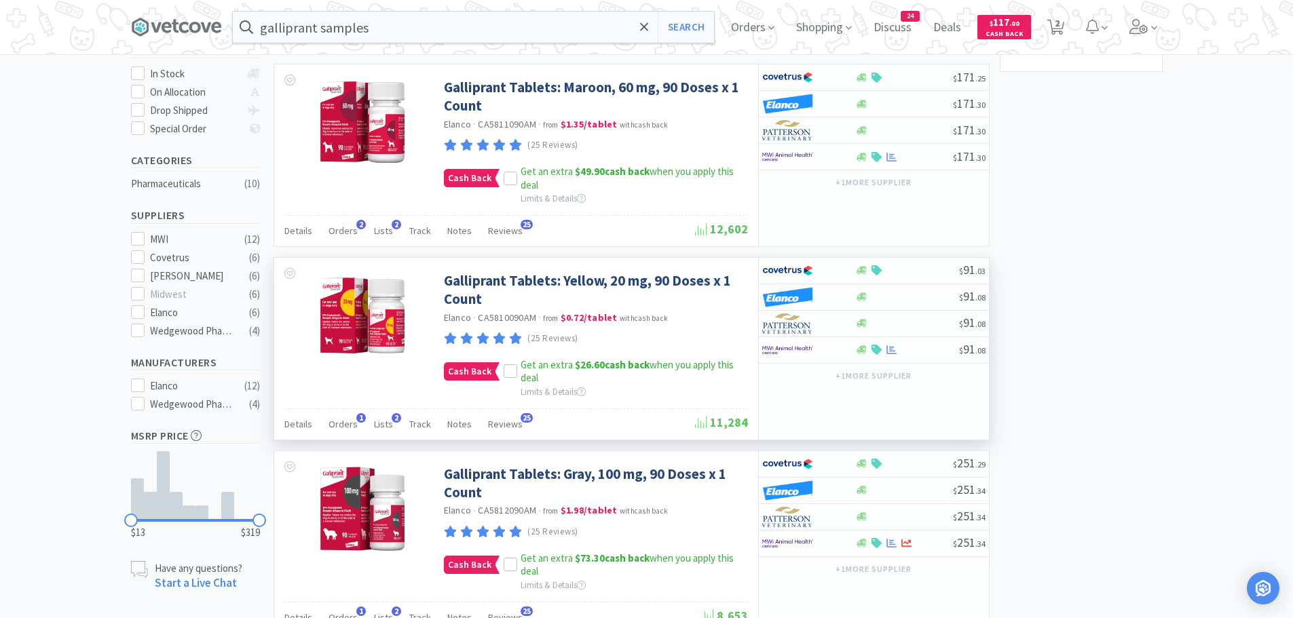
scroll to position [136, 0]
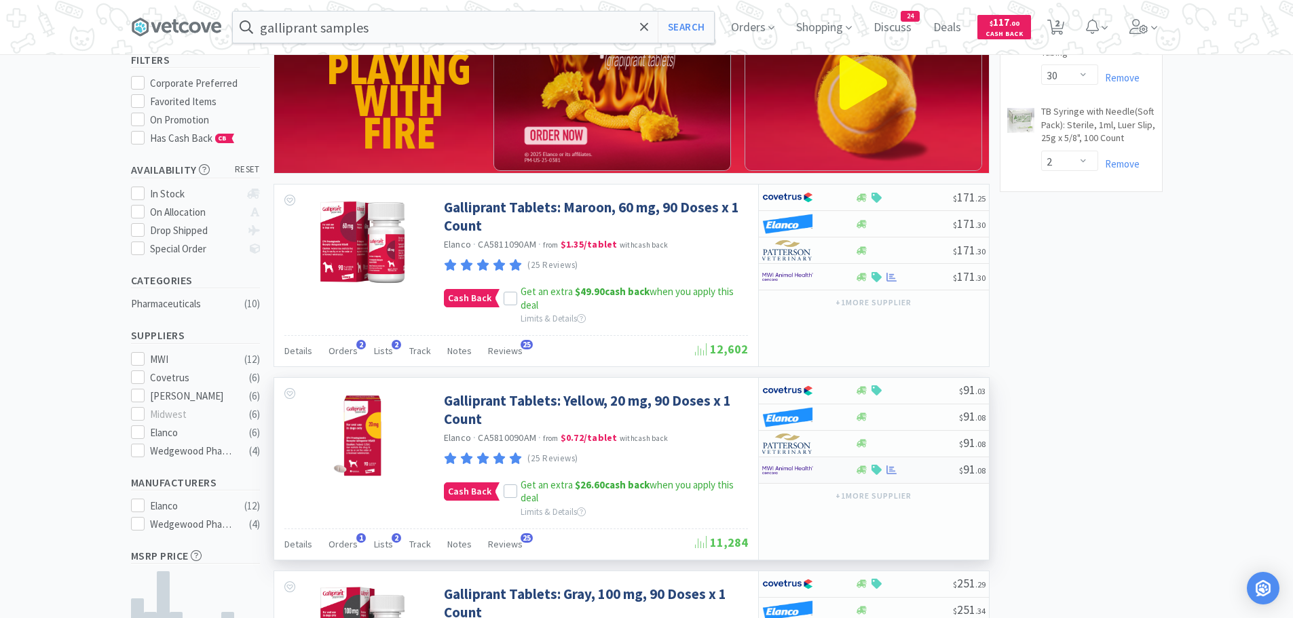
click at [847, 468] on div at bounding box center [808, 470] width 93 height 23
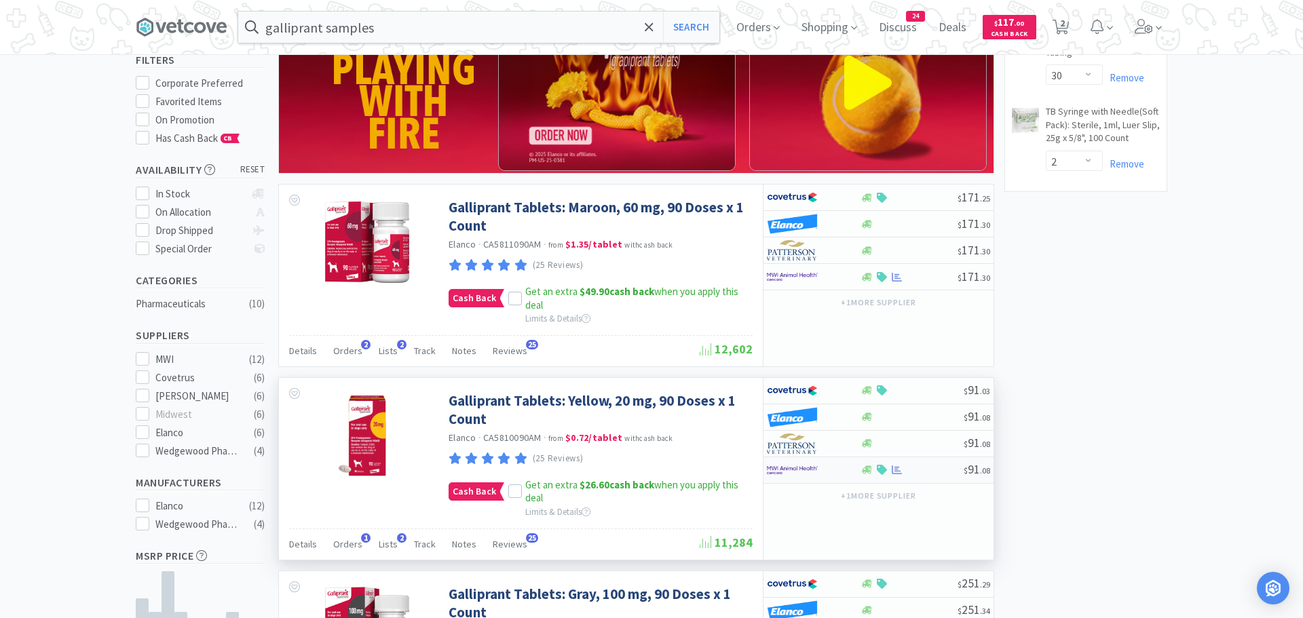
select select "1"
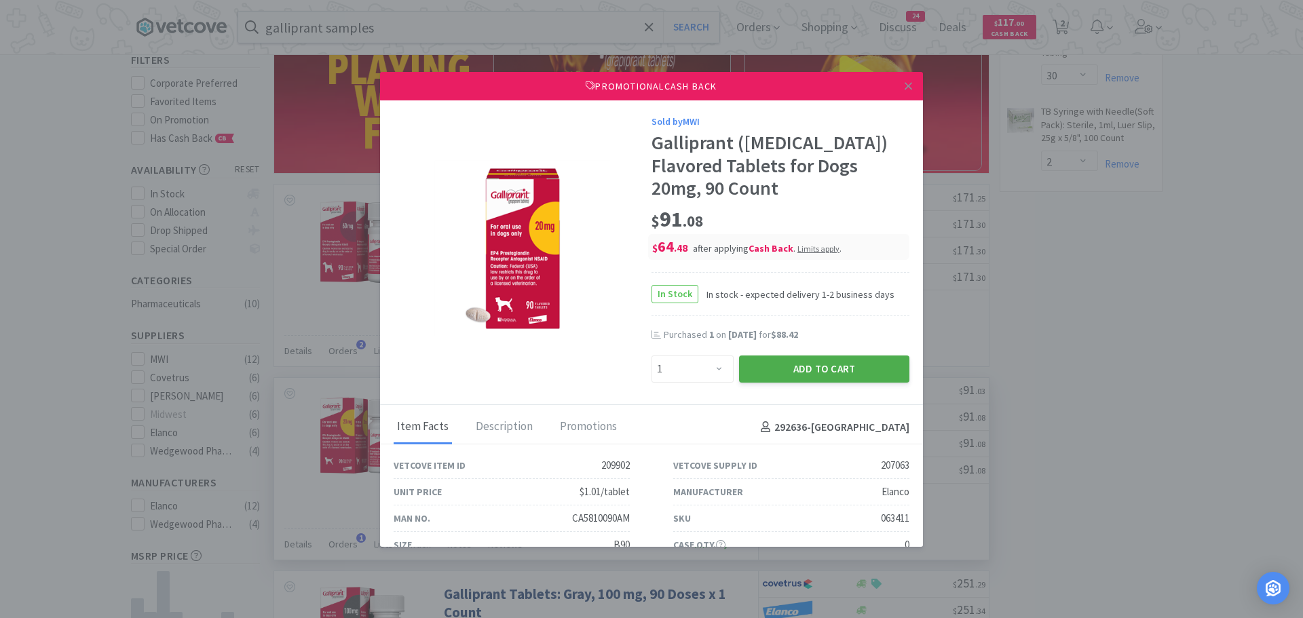
click at [786, 369] on button "Add to Cart" at bounding box center [824, 369] width 170 height 27
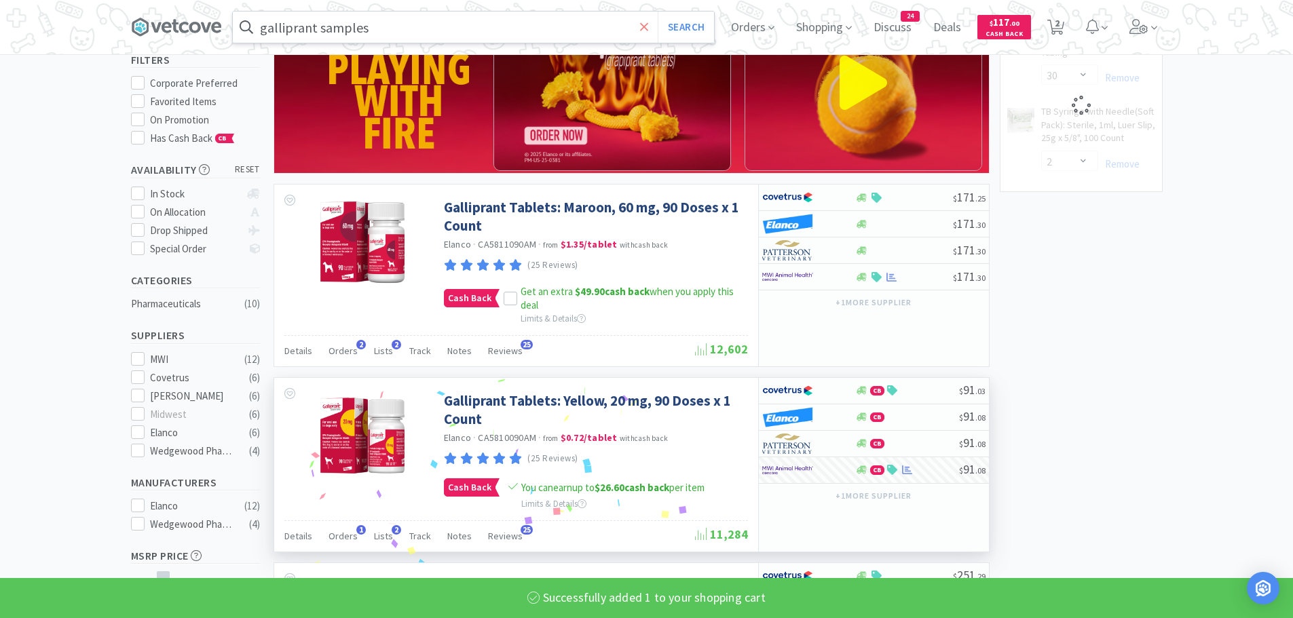
click at [643, 24] on span at bounding box center [644, 27] width 16 height 28
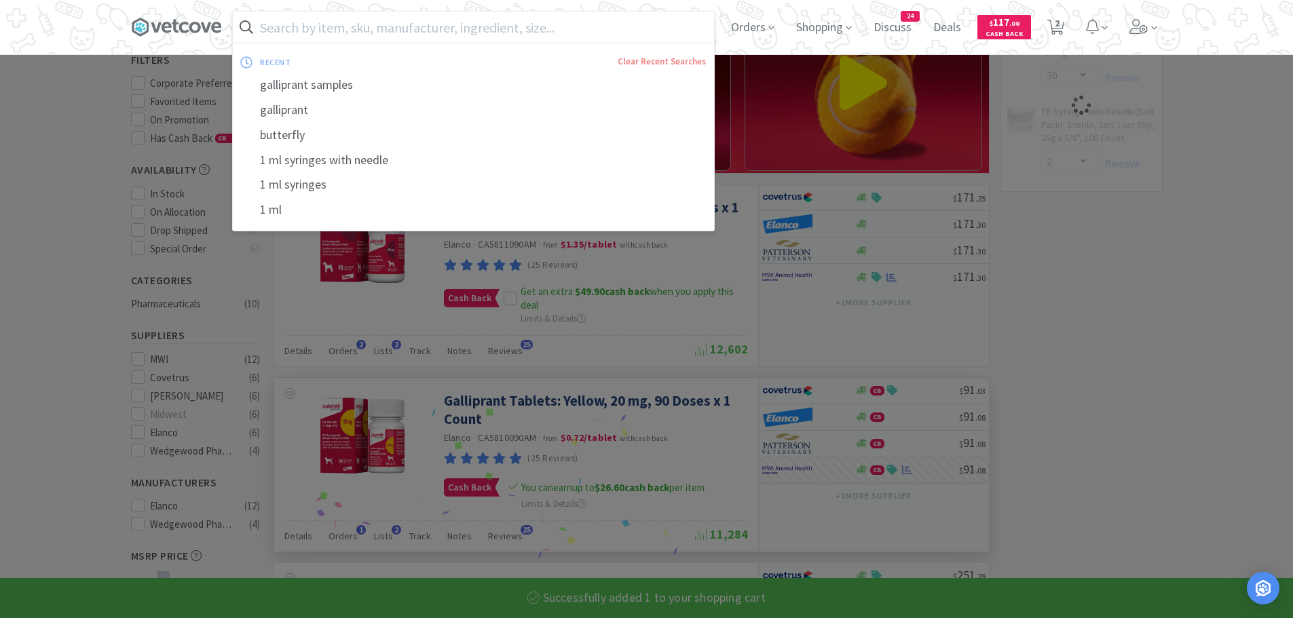
select select "1"
select select "30"
select select "2"
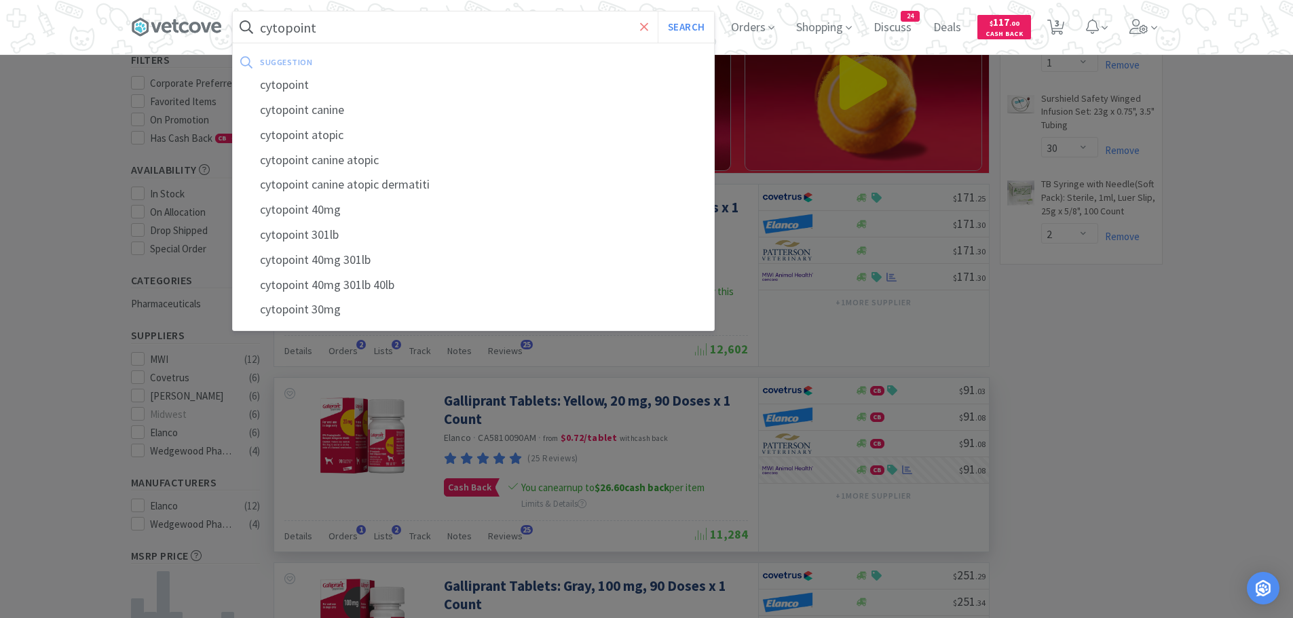
type input "cytopoint"
click at [648, 24] on icon at bounding box center [644, 26] width 8 height 8
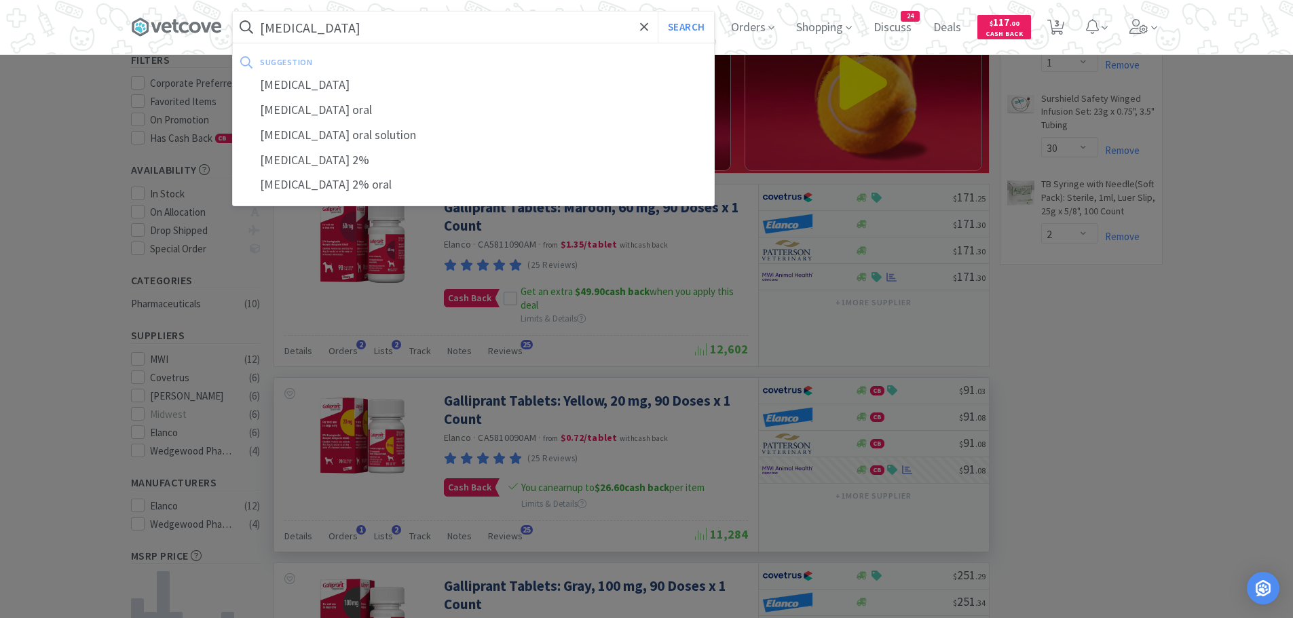
type input "[MEDICAL_DATA]"
click at [657, 12] on button "Search" at bounding box center [685, 27] width 56 height 31
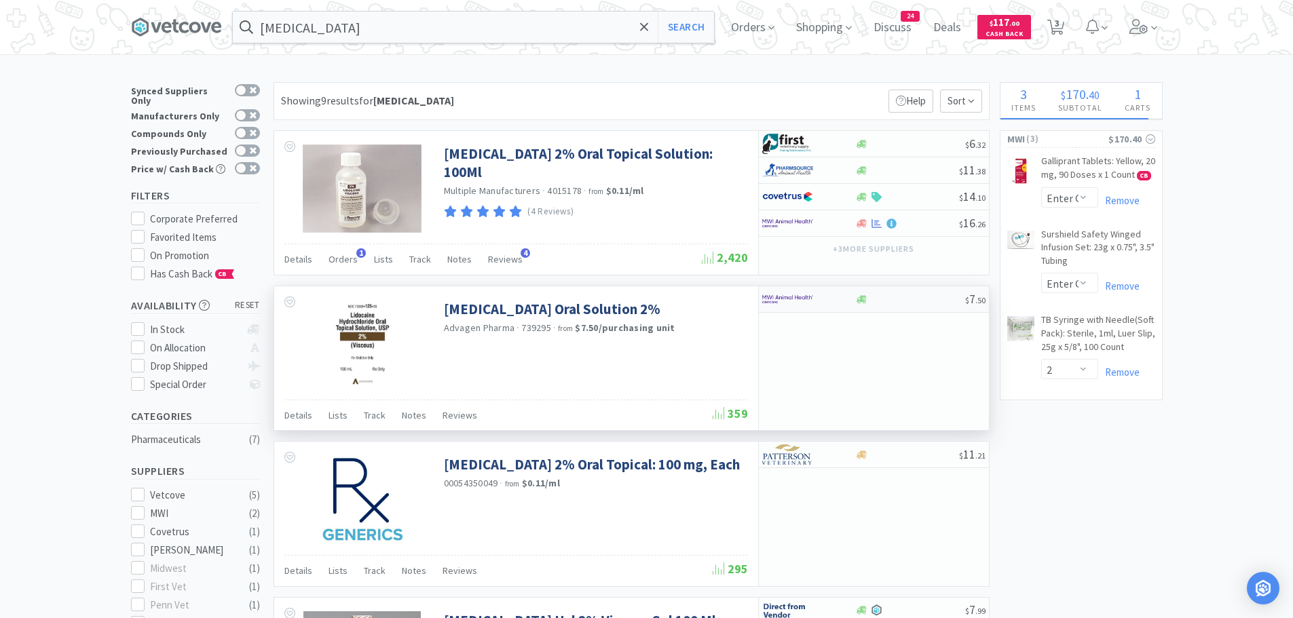
click at [822, 297] on div at bounding box center [799, 299] width 75 height 23
select select "1"
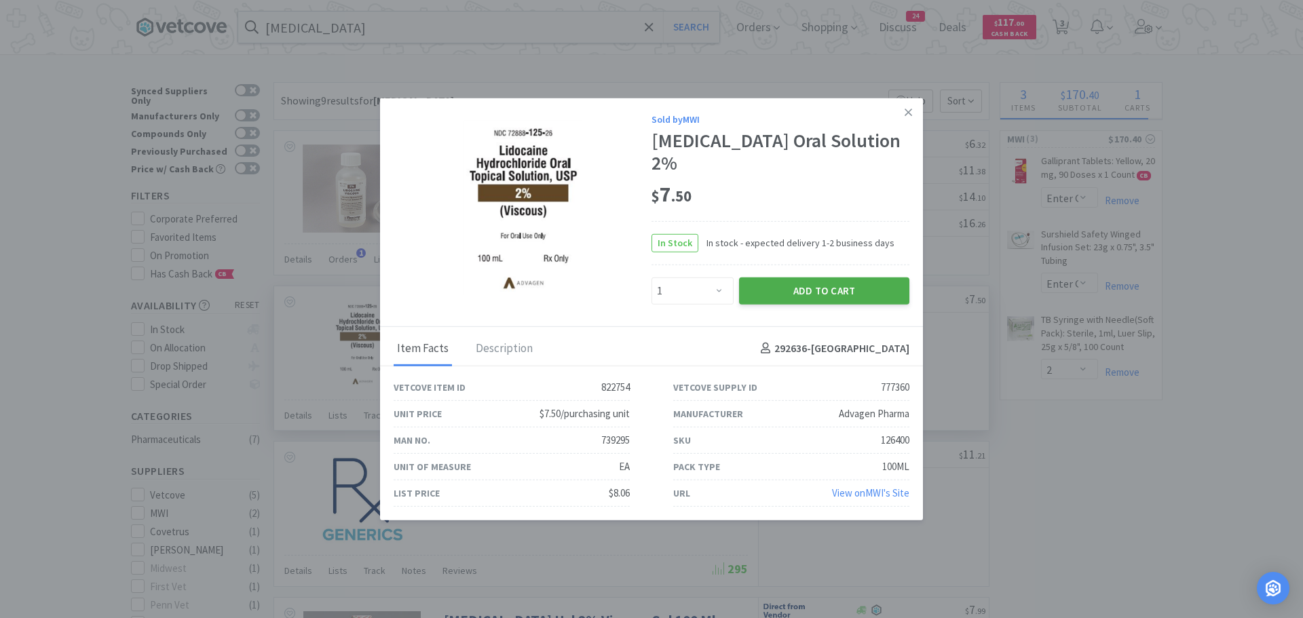
click at [823, 289] on button "Add to Cart" at bounding box center [824, 290] width 170 height 27
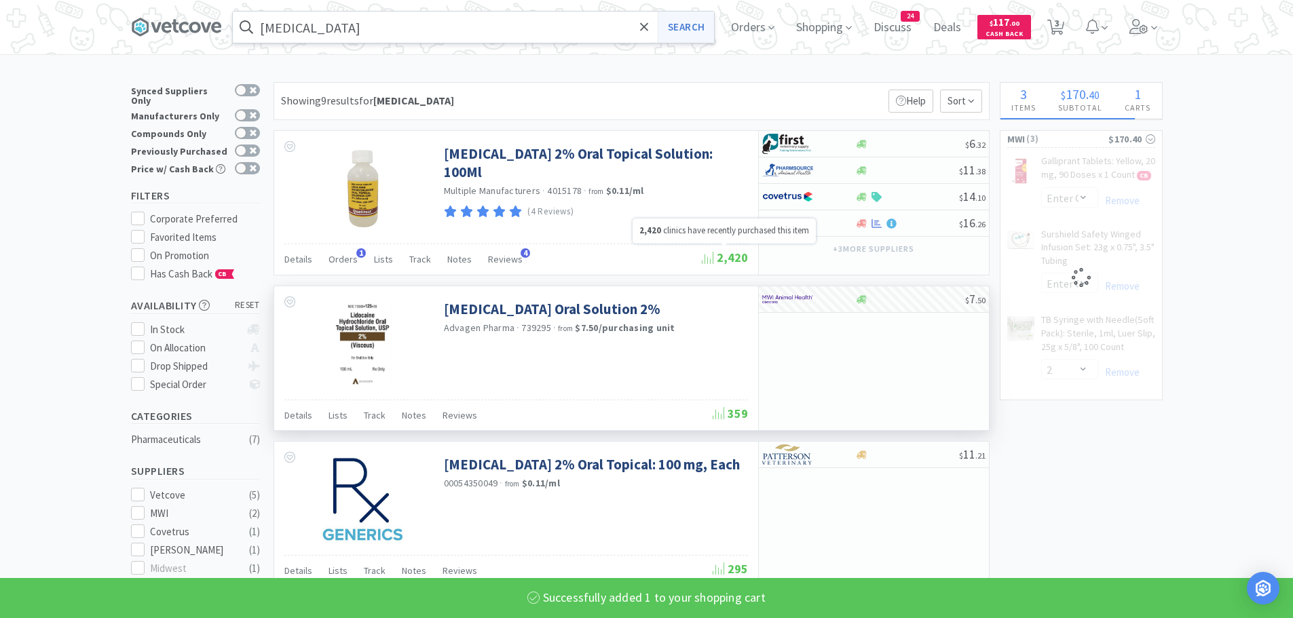
select select "1"
select select "30"
select select "2"
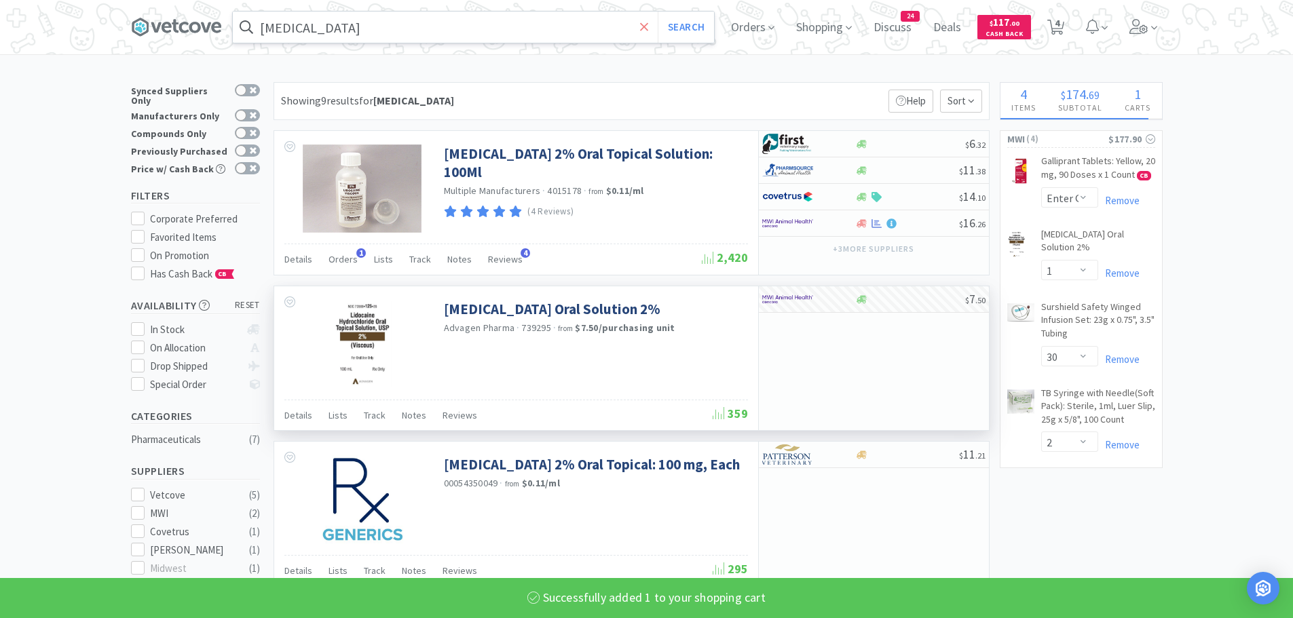
click at [648, 28] on icon at bounding box center [644, 26] width 8 height 8
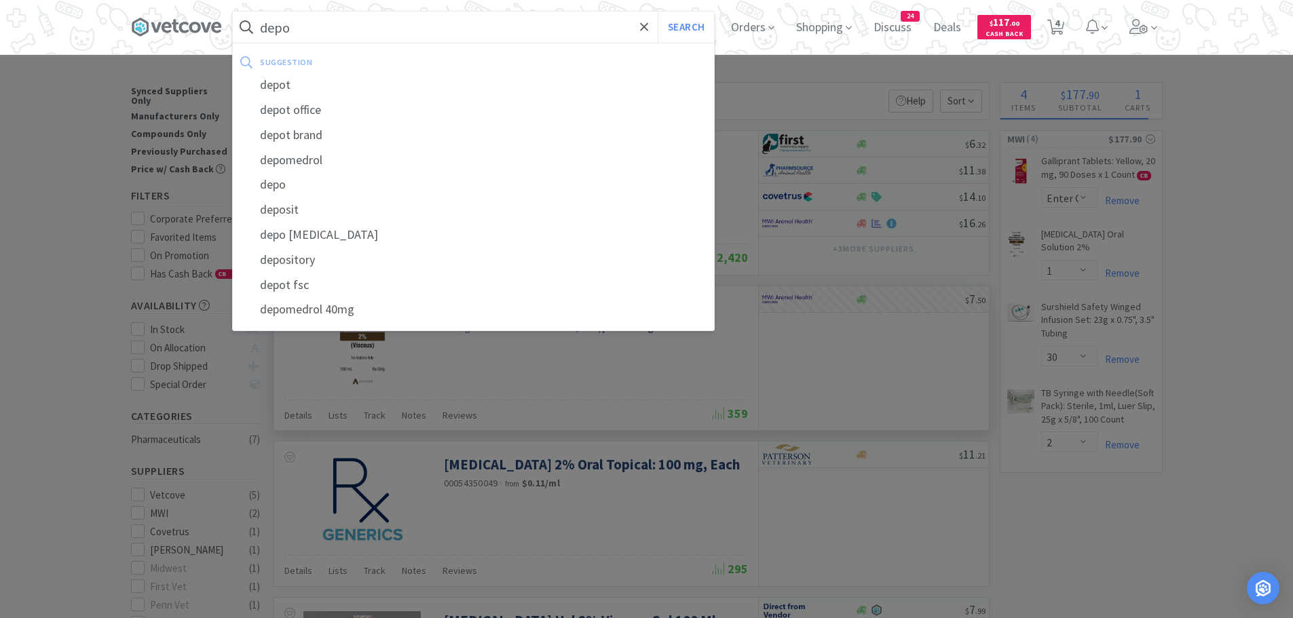
type input "depo"
click at [657, 12] on button "Search" at bounding box center [685, 27] width 56 height 31
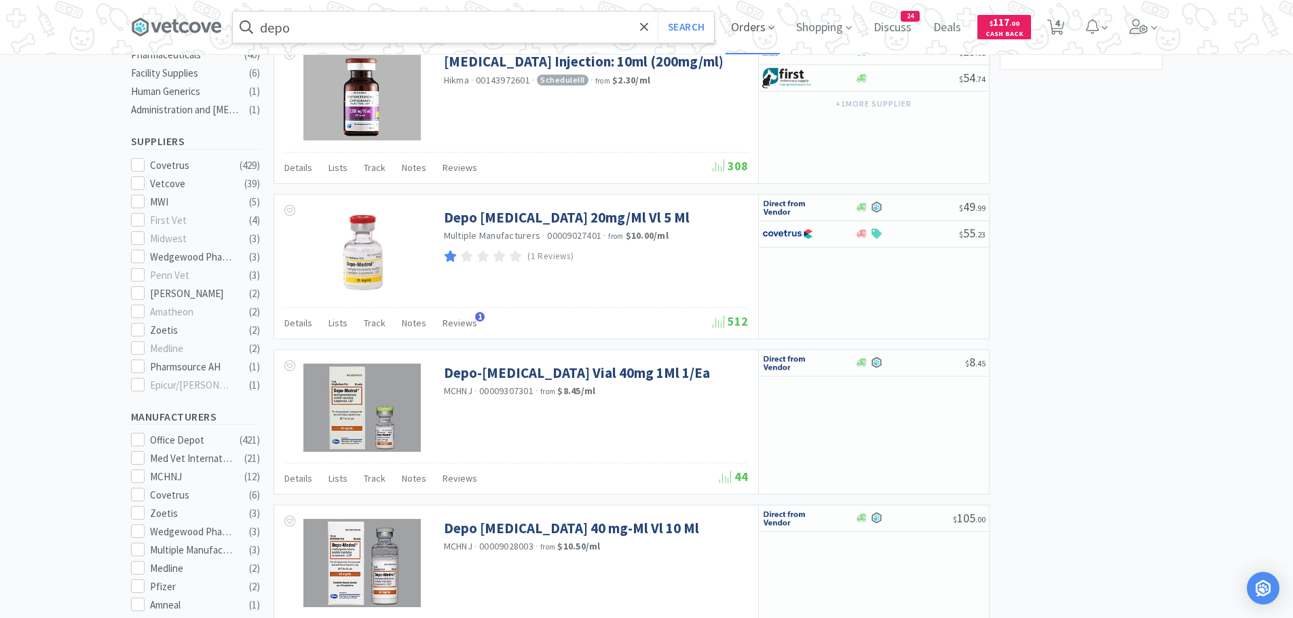
scroll to position [271, 0]
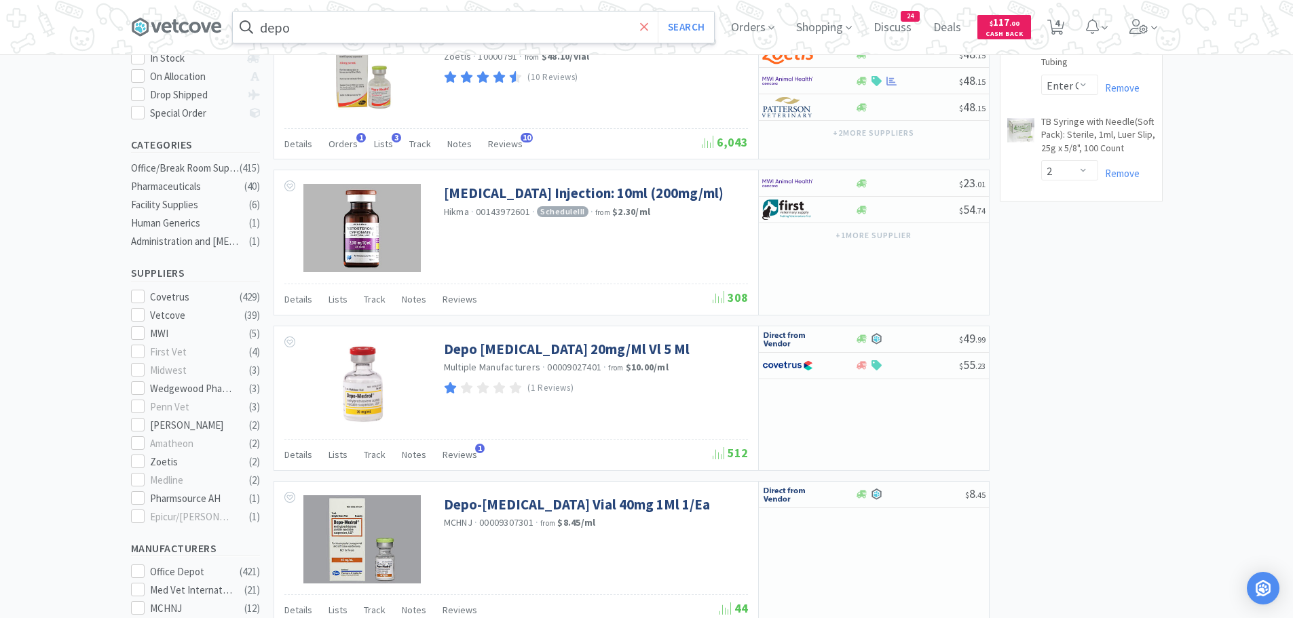
click at [651, 18] on span at bounding box center [644, 27] width 16 height 28
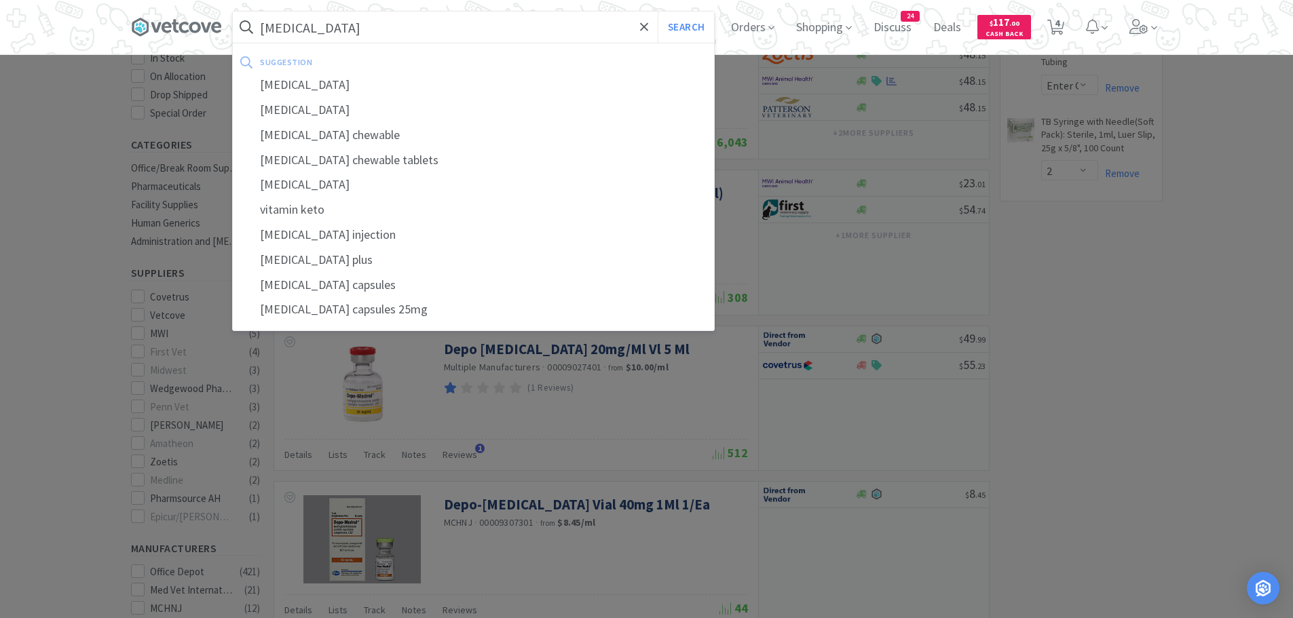
type input "[MEDICAL_DATA]"
click at [657, 12] on button "Search" at bounding box center [685, 27] width 56 height 31
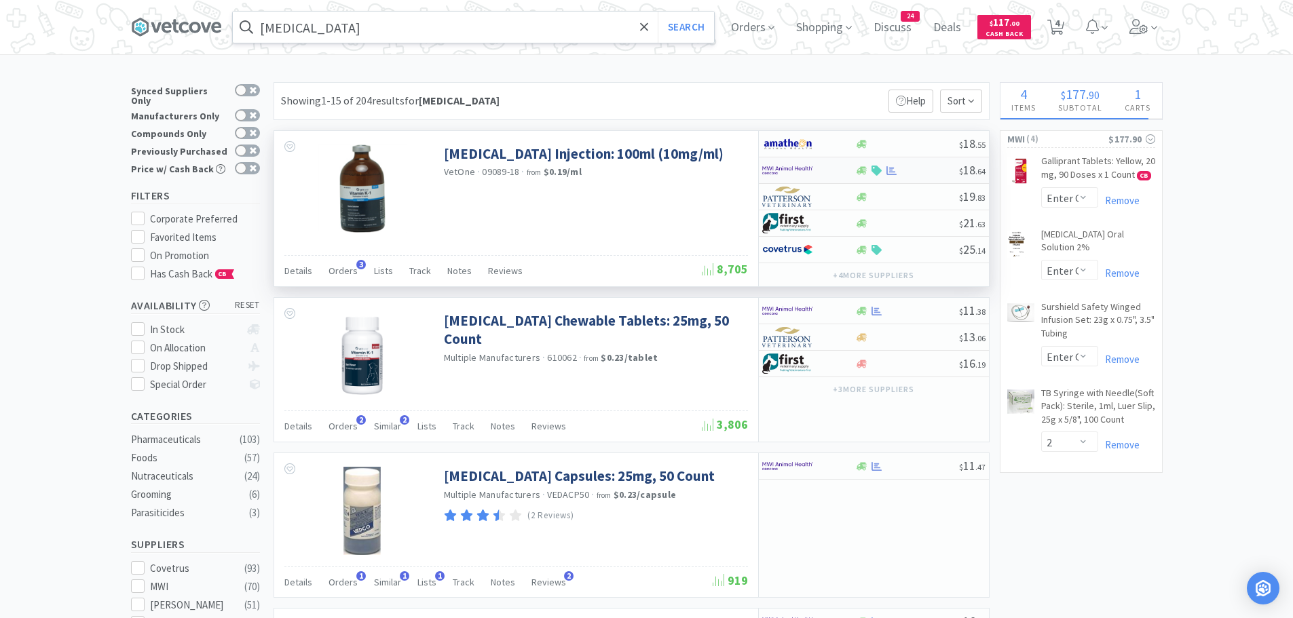
click at [790, 166] on img at bounding box center [787, 170] width 51 height 20
select select "1"
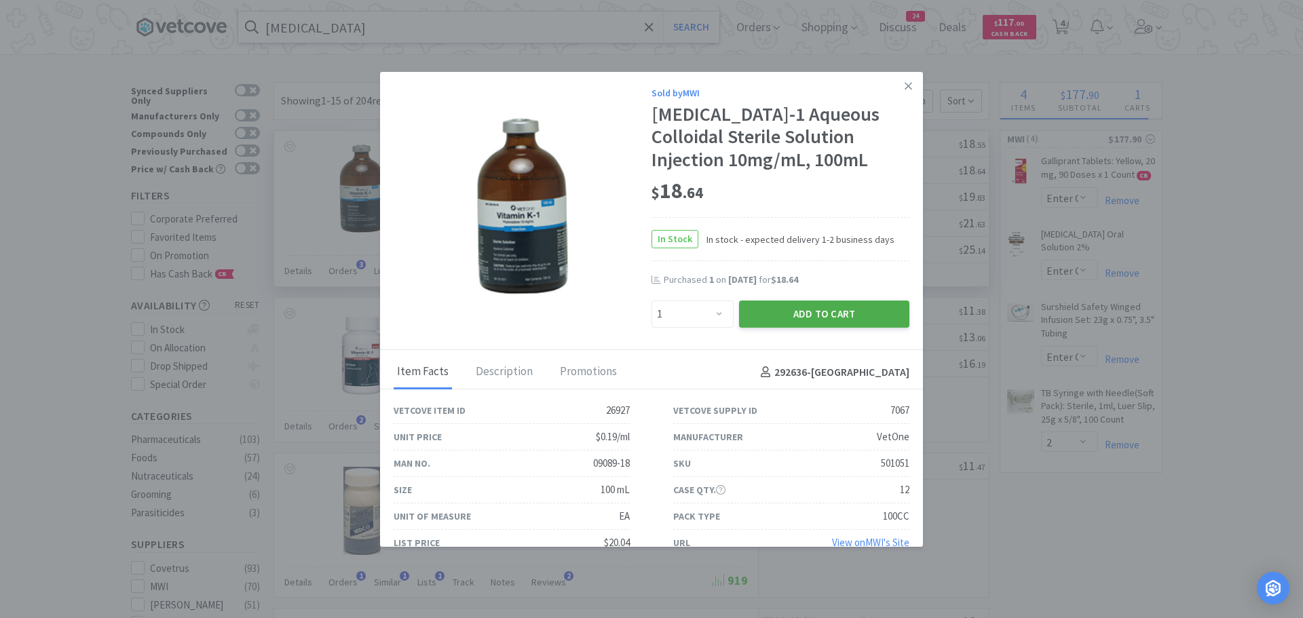
click at [824, 311] on button "Add to Cart" at bounding box center [824, 314] width 170 height 27
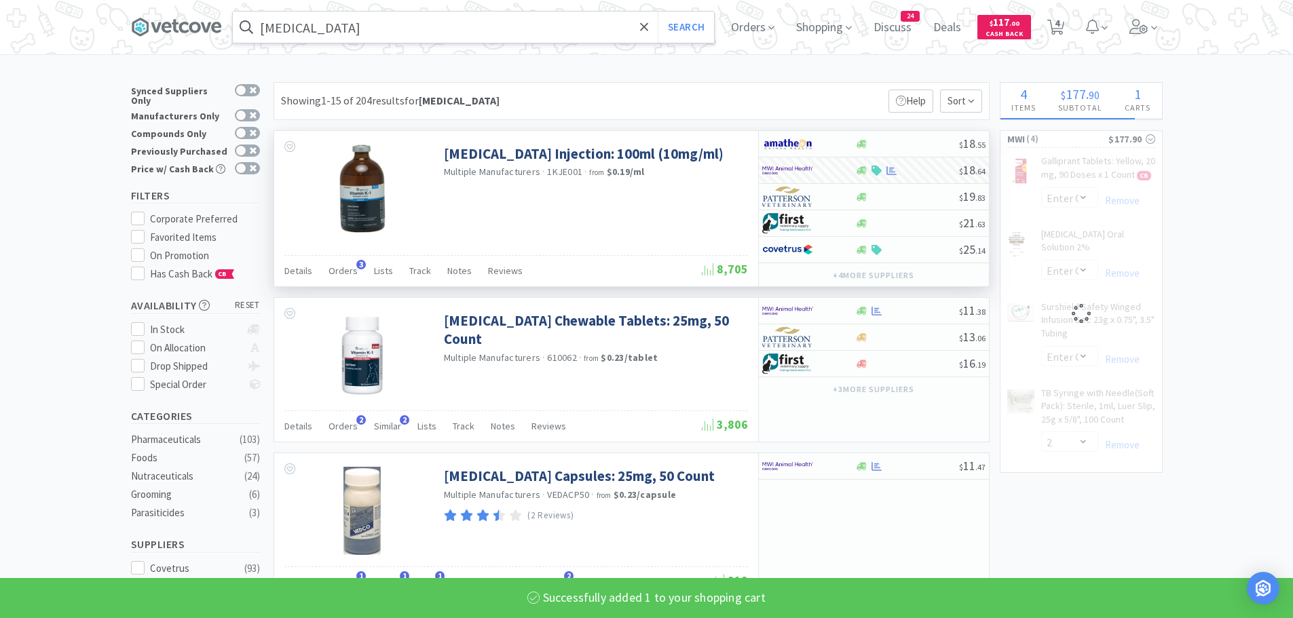
select select "1"
